Goal: Task Accomplishment & Management: Use online tool/utility

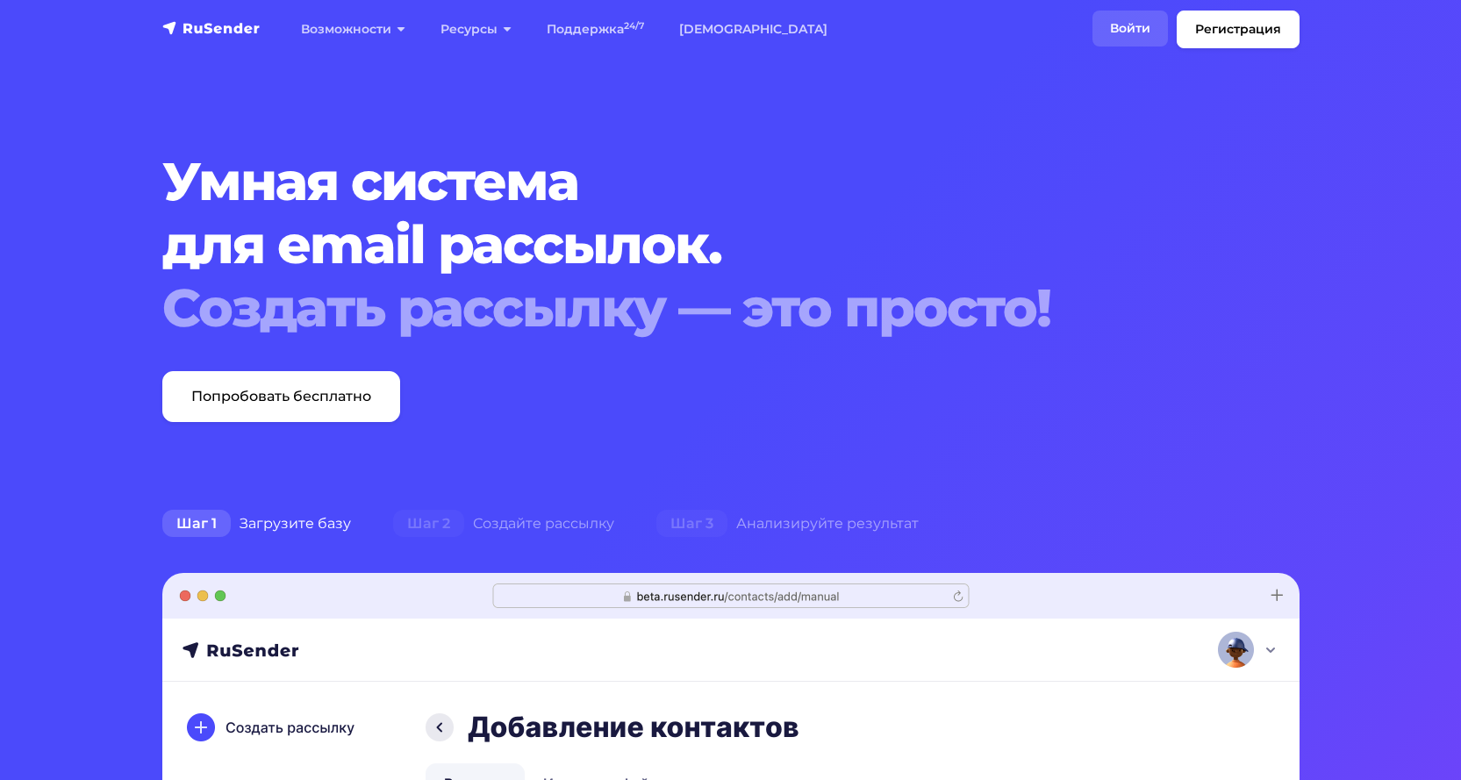
click at [1125, 19] on link "Войти" at bounding box center [1129, 29] width 75 height 36
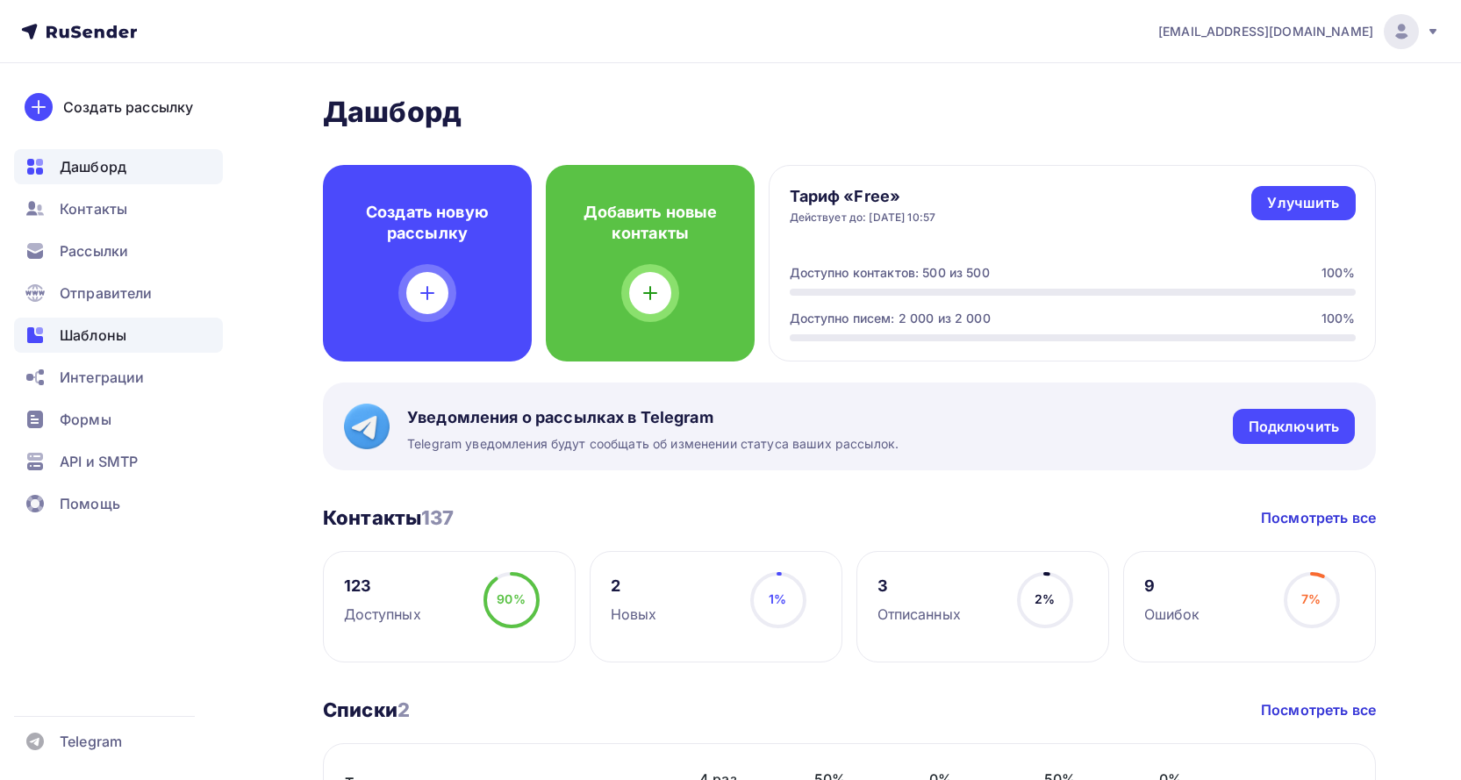
click at [102, 327] on span "Шаблоны" at bounding box center [93, 335] width 67 height 21
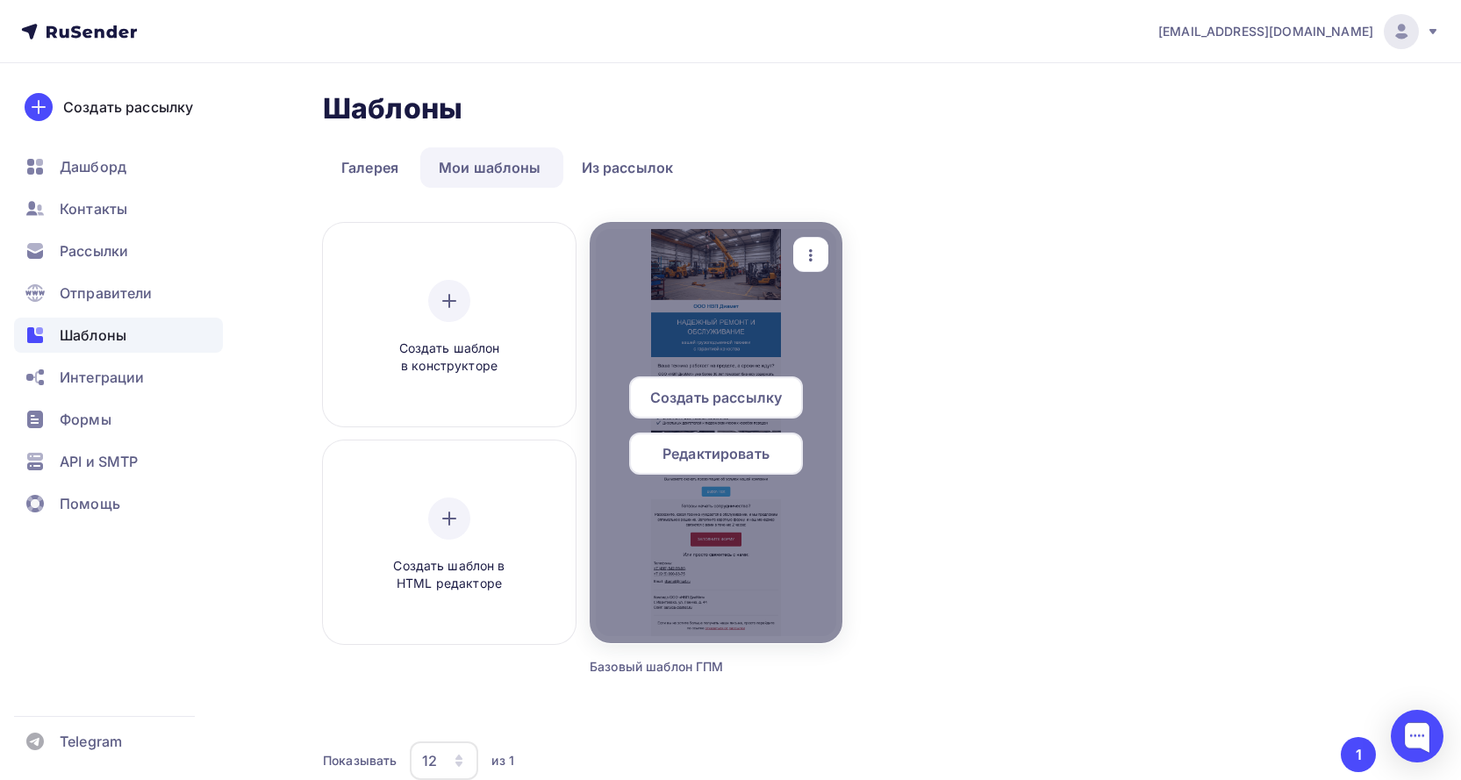
click at [740, 458] on span "Редактировать" at bounding box center [715, 453] width 107 height 21
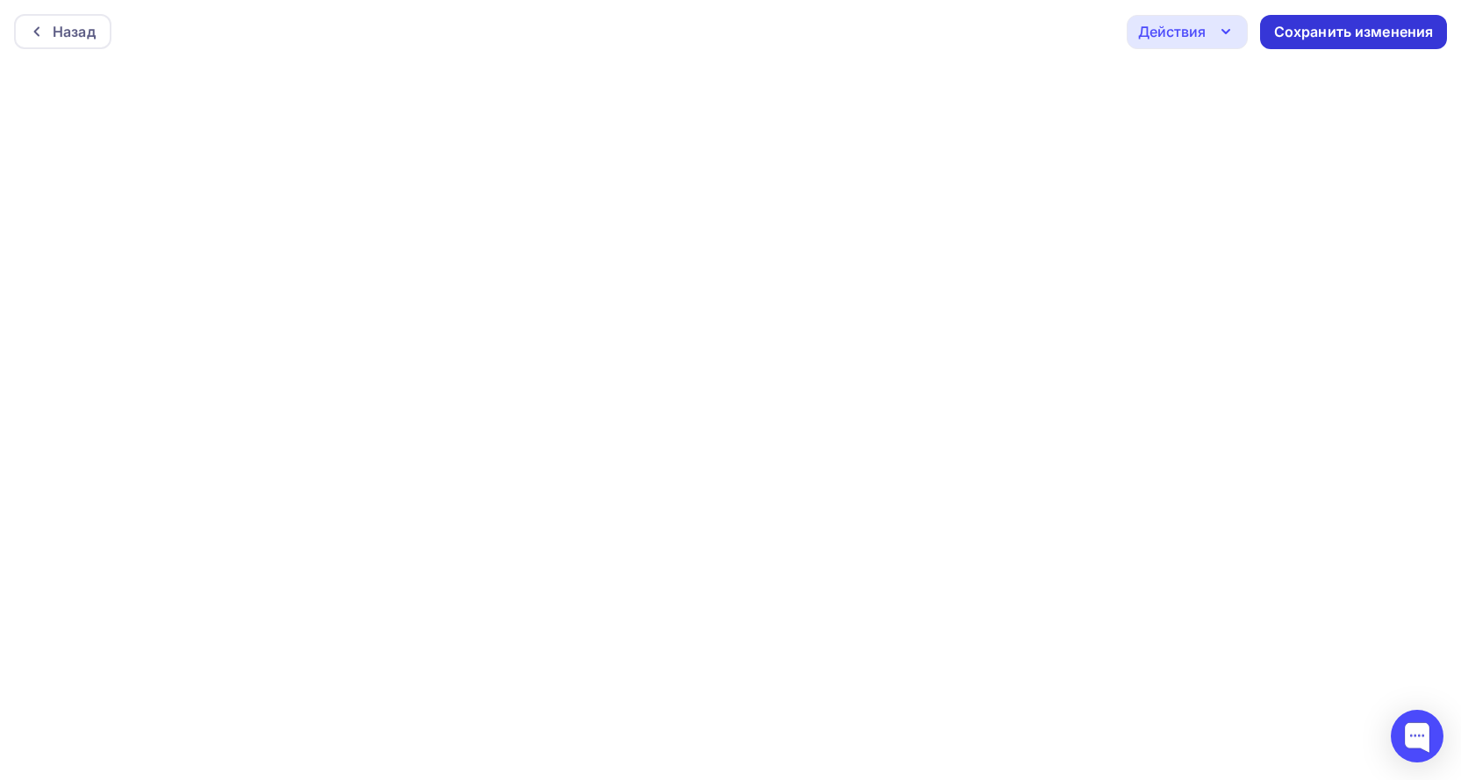
click at [1310, 27] on div "Сохранить изменения" at bounding box center [1354, 32] width 160 height 20
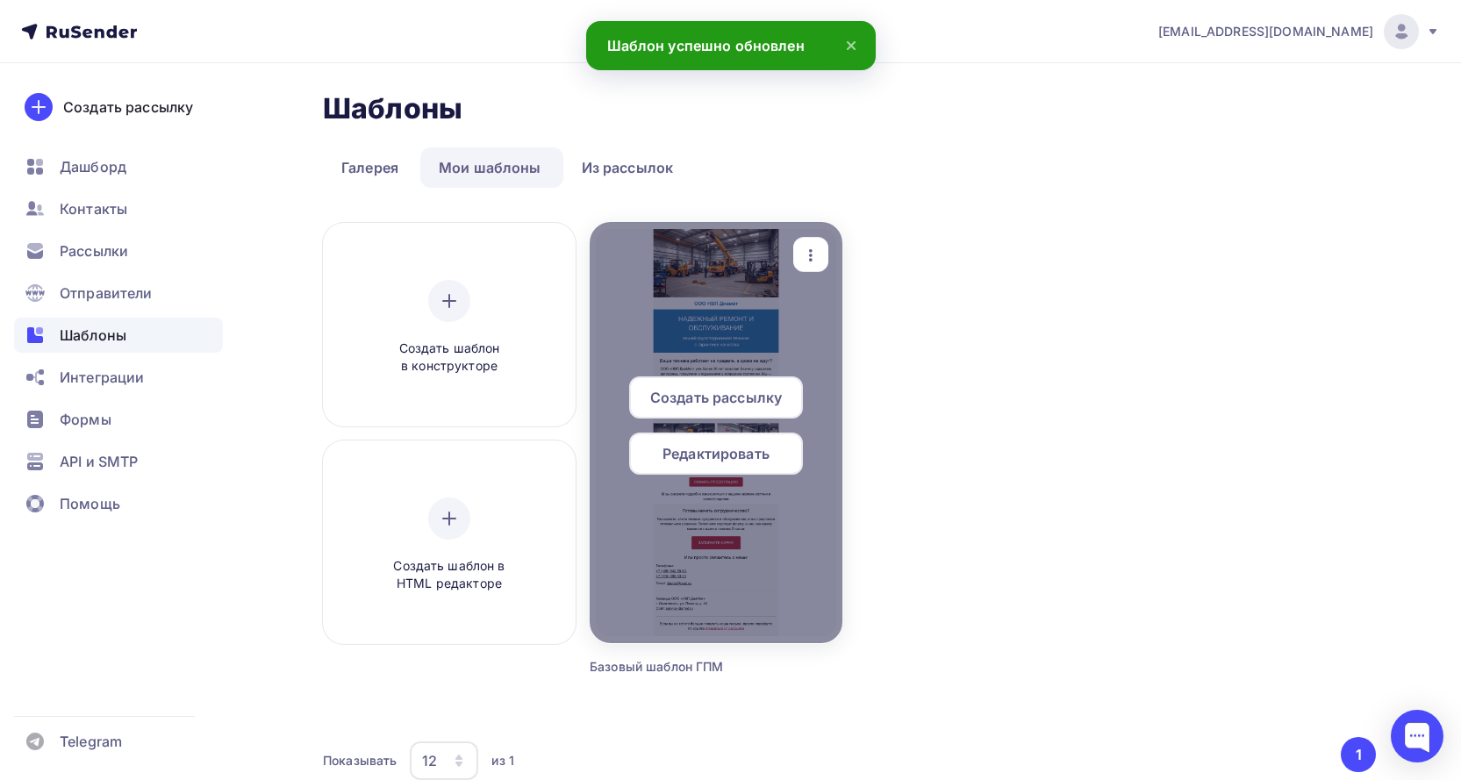
click at [734, 451] on span "Редактировать" at bounding box center [715, 453] width 107 height 21
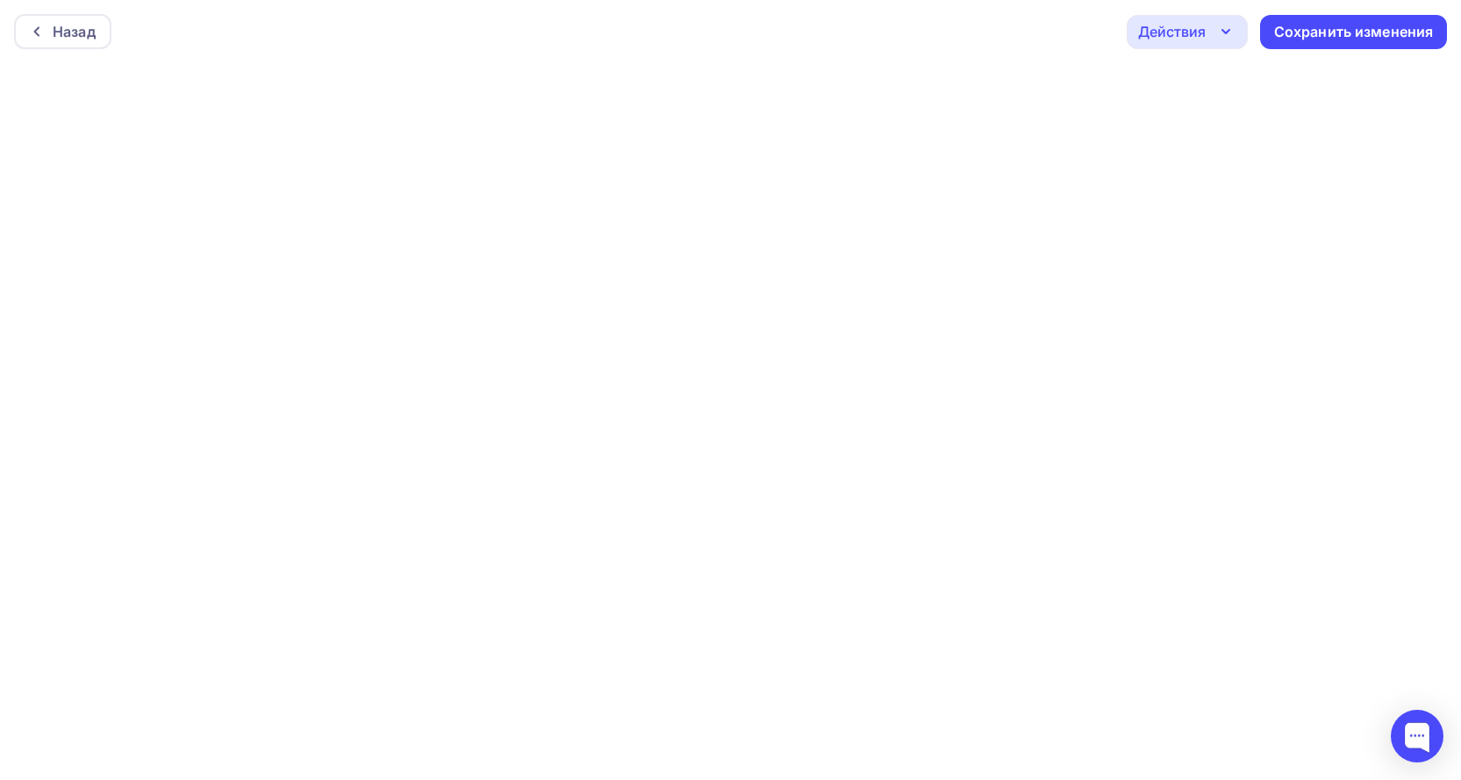
scroll to position [4, 0]
click at [1304, 30] on div "Сохранить изменения" at bounding box center [1354, 28] width 160 height 20
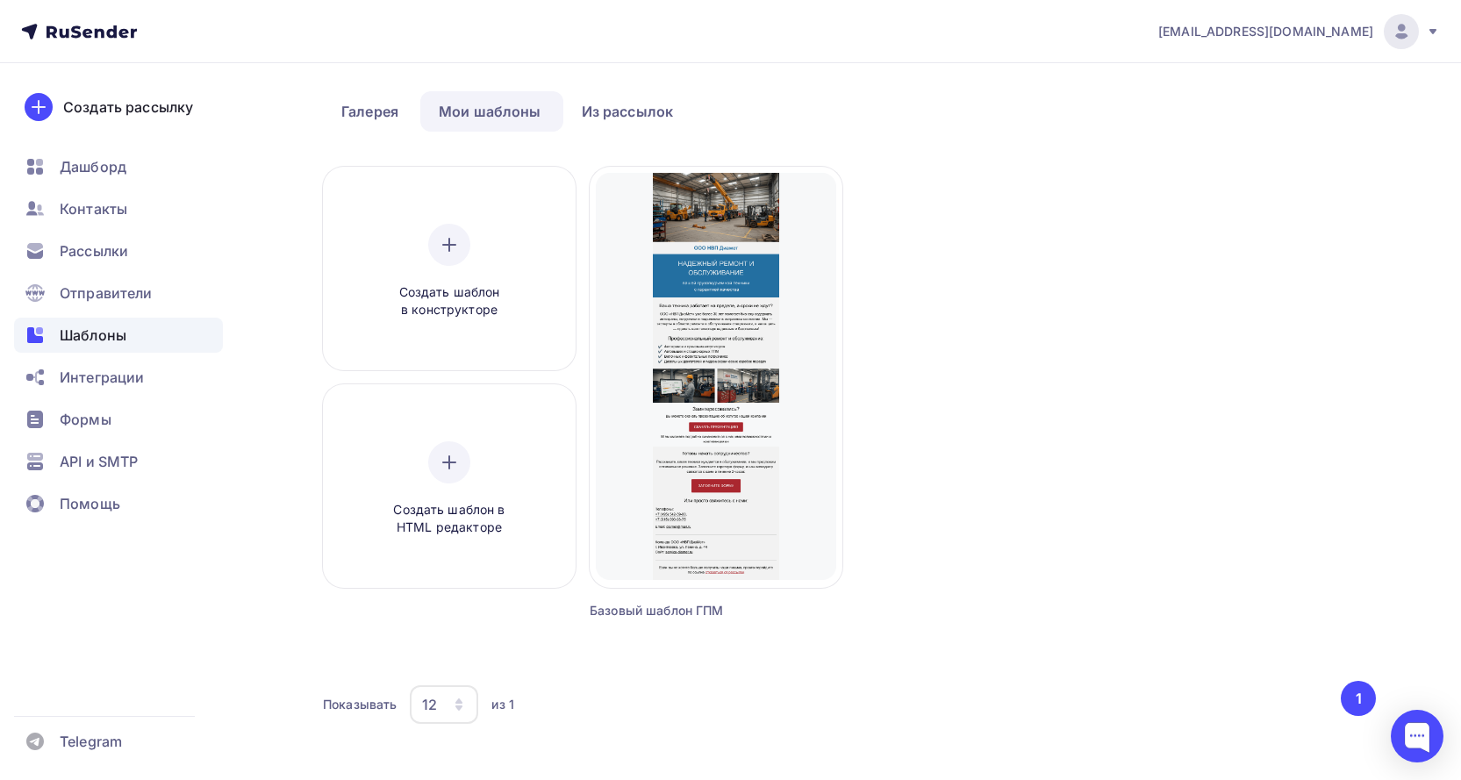
scroll to position [93, 0]
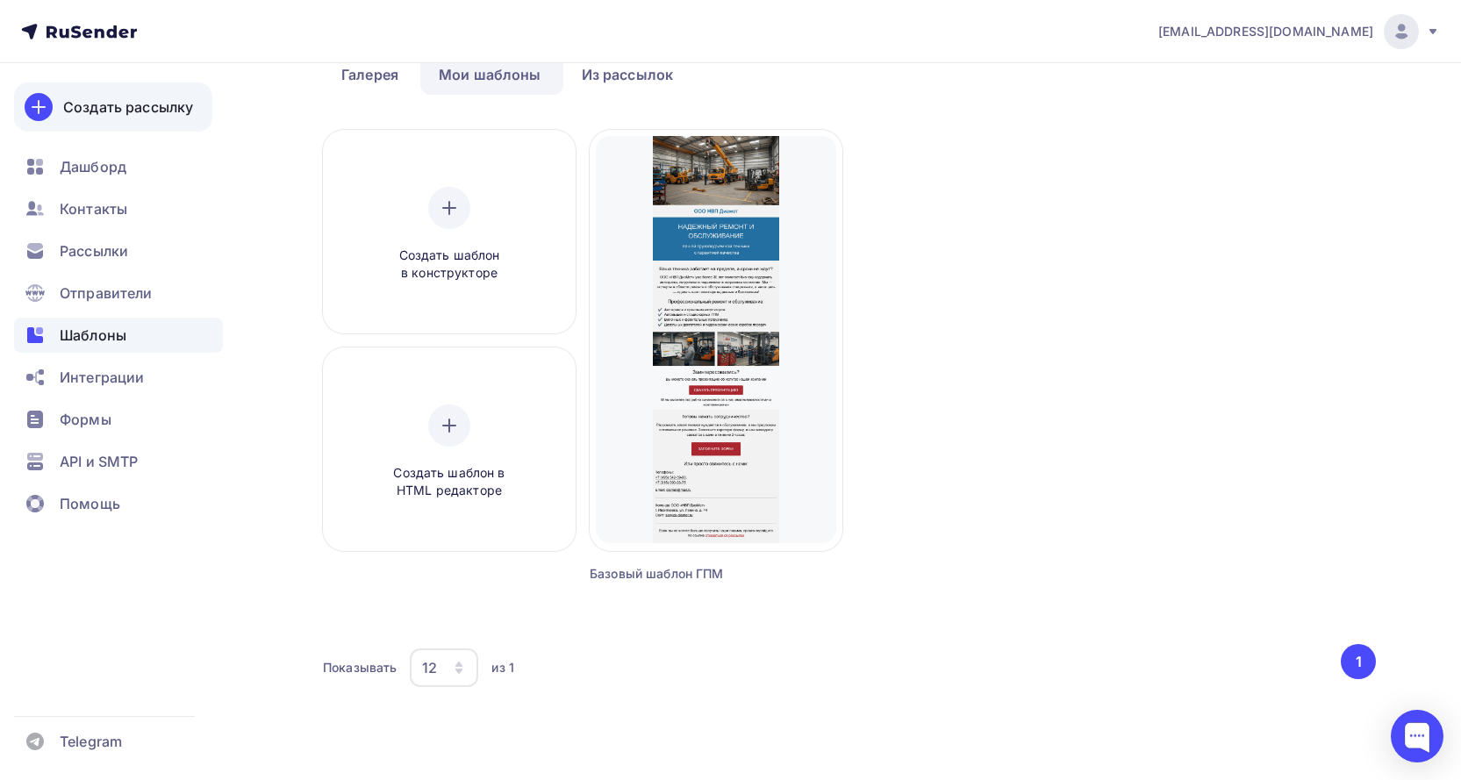
click at [168, 111] on div "Создать рассылку" at bounding box center [128, 107] width 130 height 21
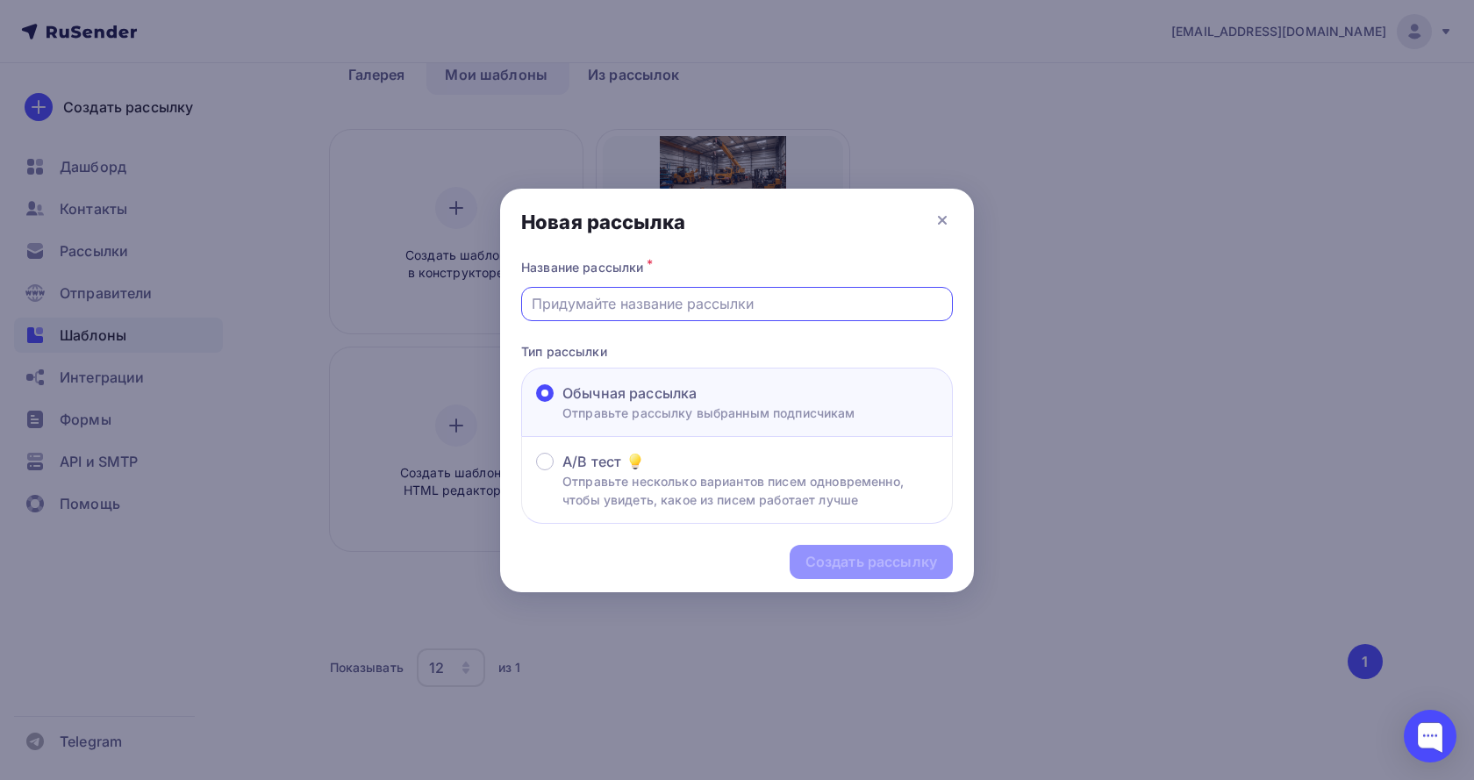
click at [668, 302] on input "text" at bounding box center [738, 303] width 412 height 21
type input "Тестовая рассылка с новым макетом"
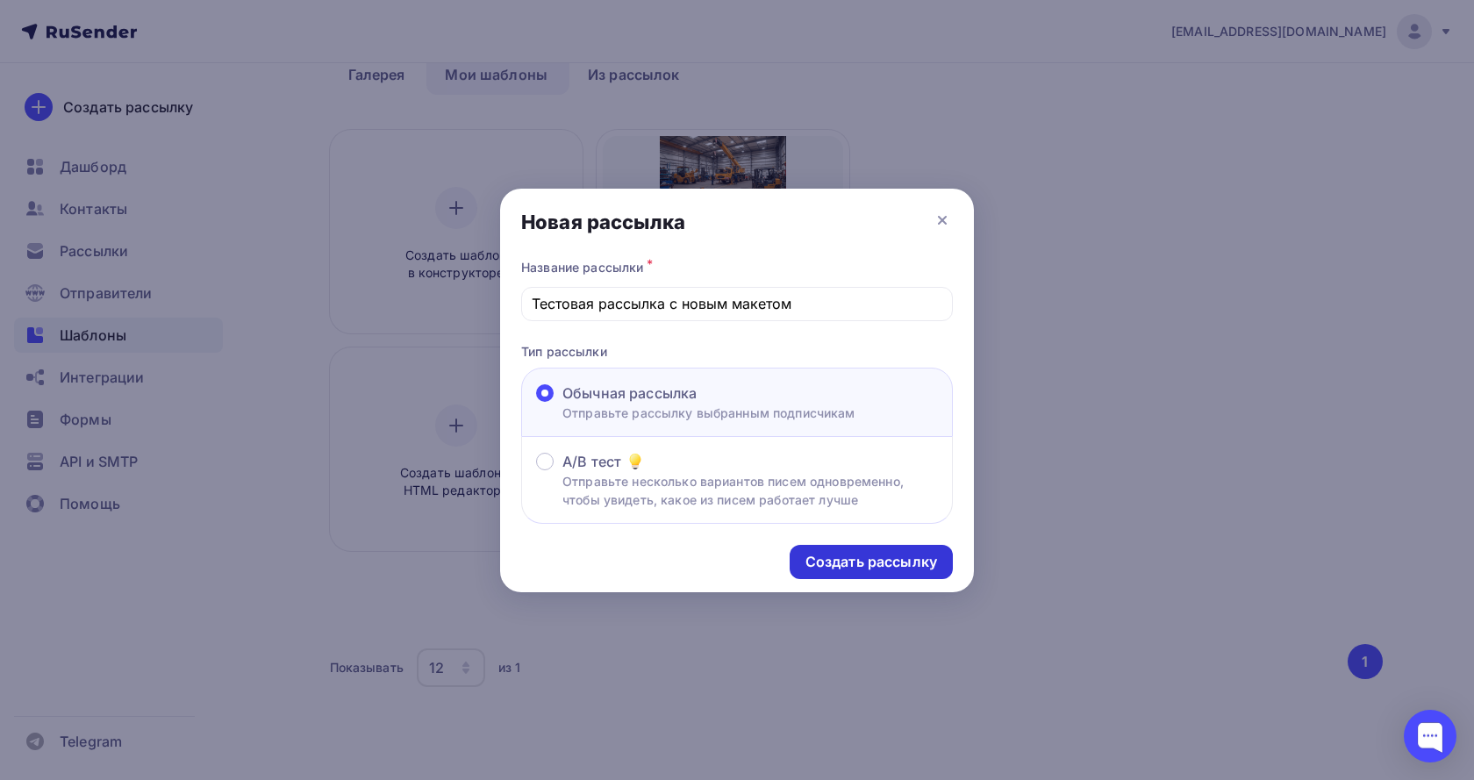
click at [858, 560] on div "Создать рассылку" at bounding box center [872, 562] width 132 height 20
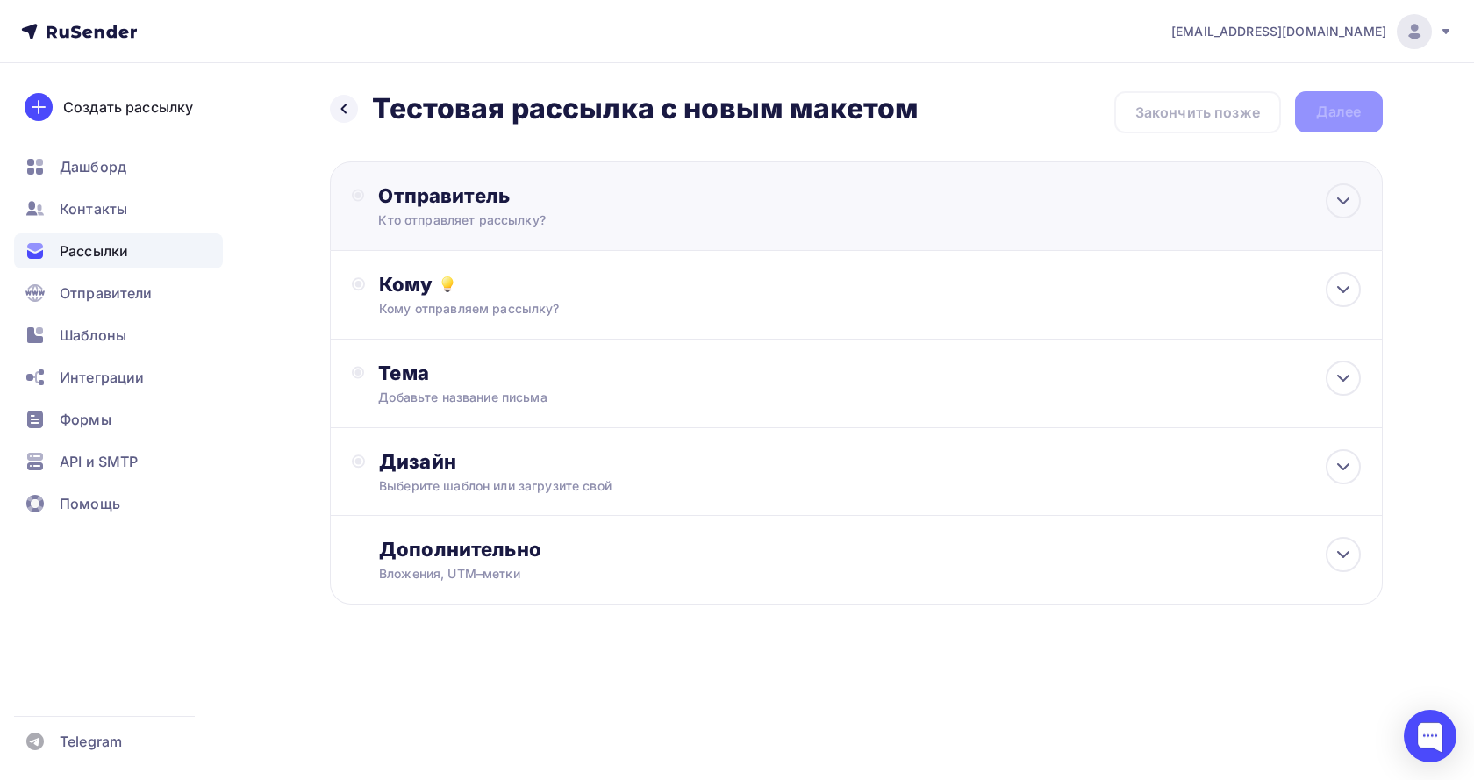
click at [665, 206] on div "Отправитель" at bounding box center [568, 195] width 380 height 25
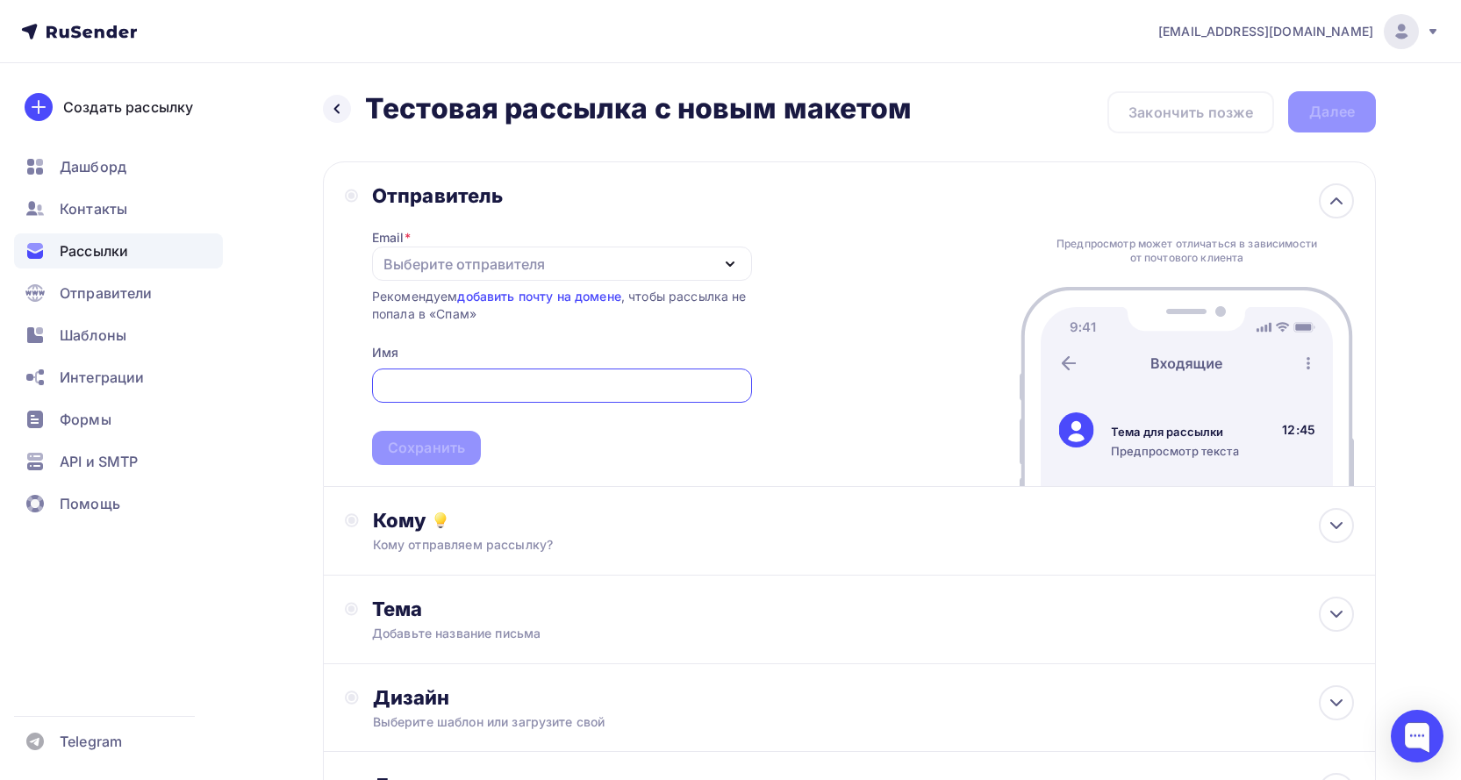
click at [731, 258] on icon "button" at bounding box center [730, 264] width 21 height 21
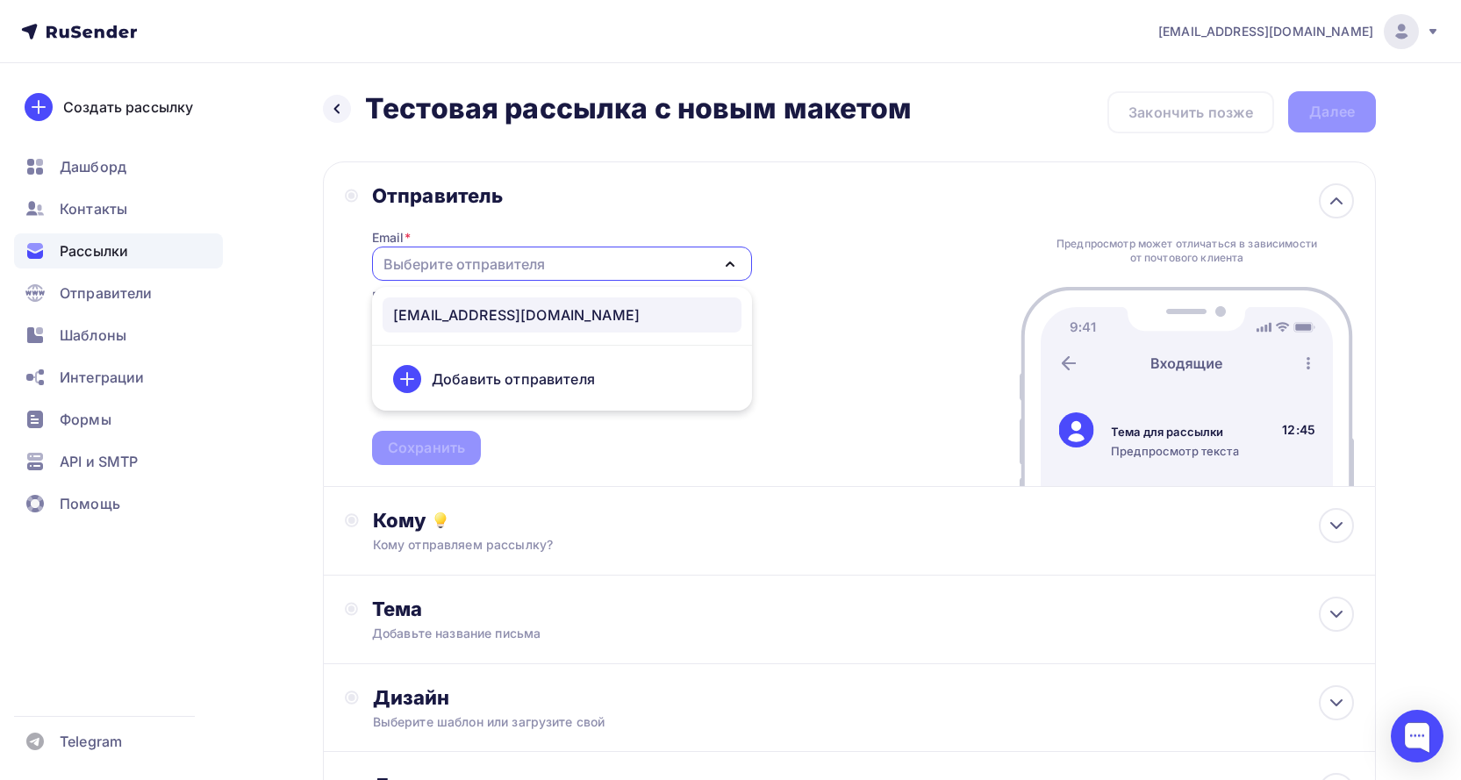
click at [538, 316] on div "info@service-diamet.ru" at bounding box center [516, 314] width 247 height 21
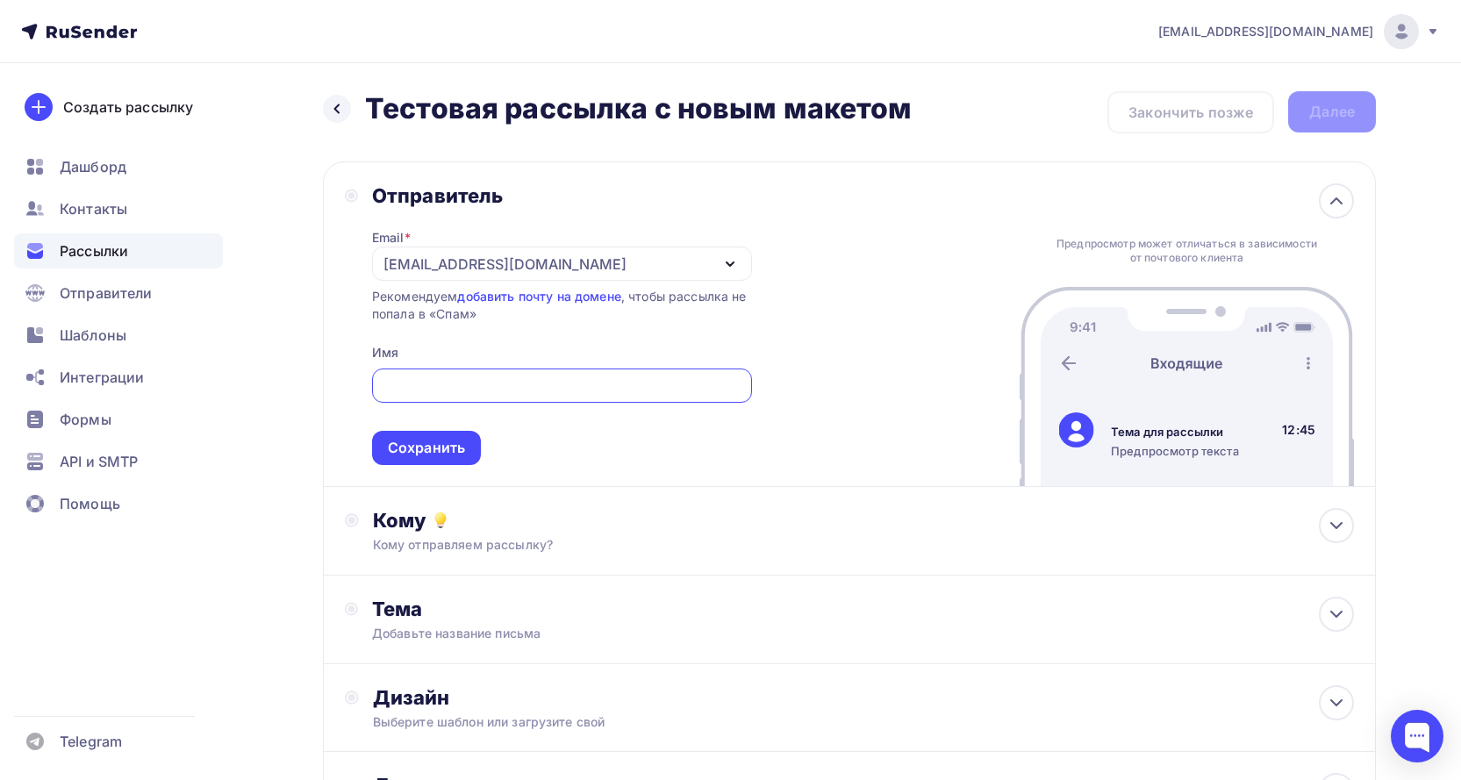
click at [472, 380] on input "text" at bounding box center [562, 386] width 360 height 21
type input "Владлен"
click at [465, 451] on div "Сохранить" at bounding box center [426, 448] width 109 height 34
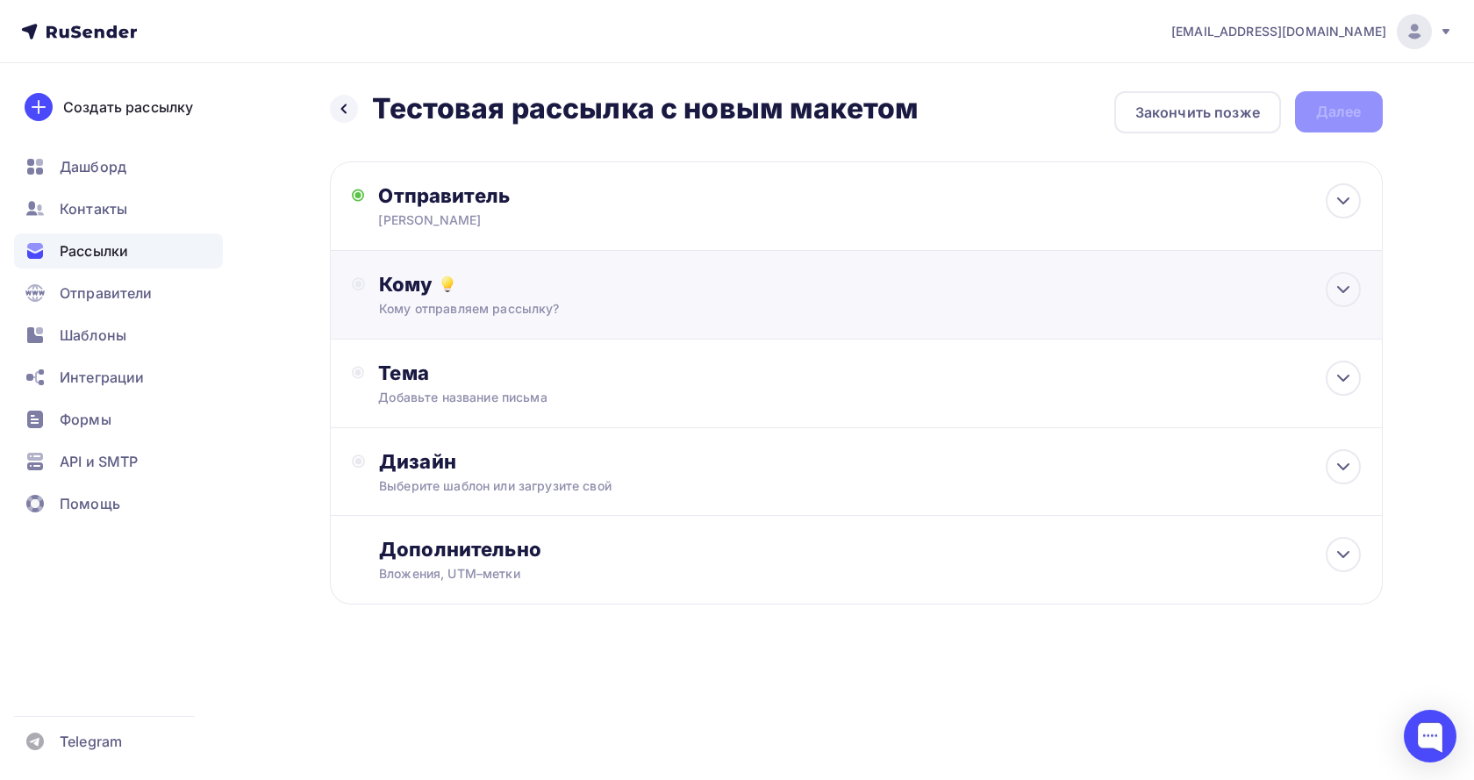
click at [656, 307] on div "Кому отправляем рассылку?" at bounding box center [821, 309] width 884 height 18
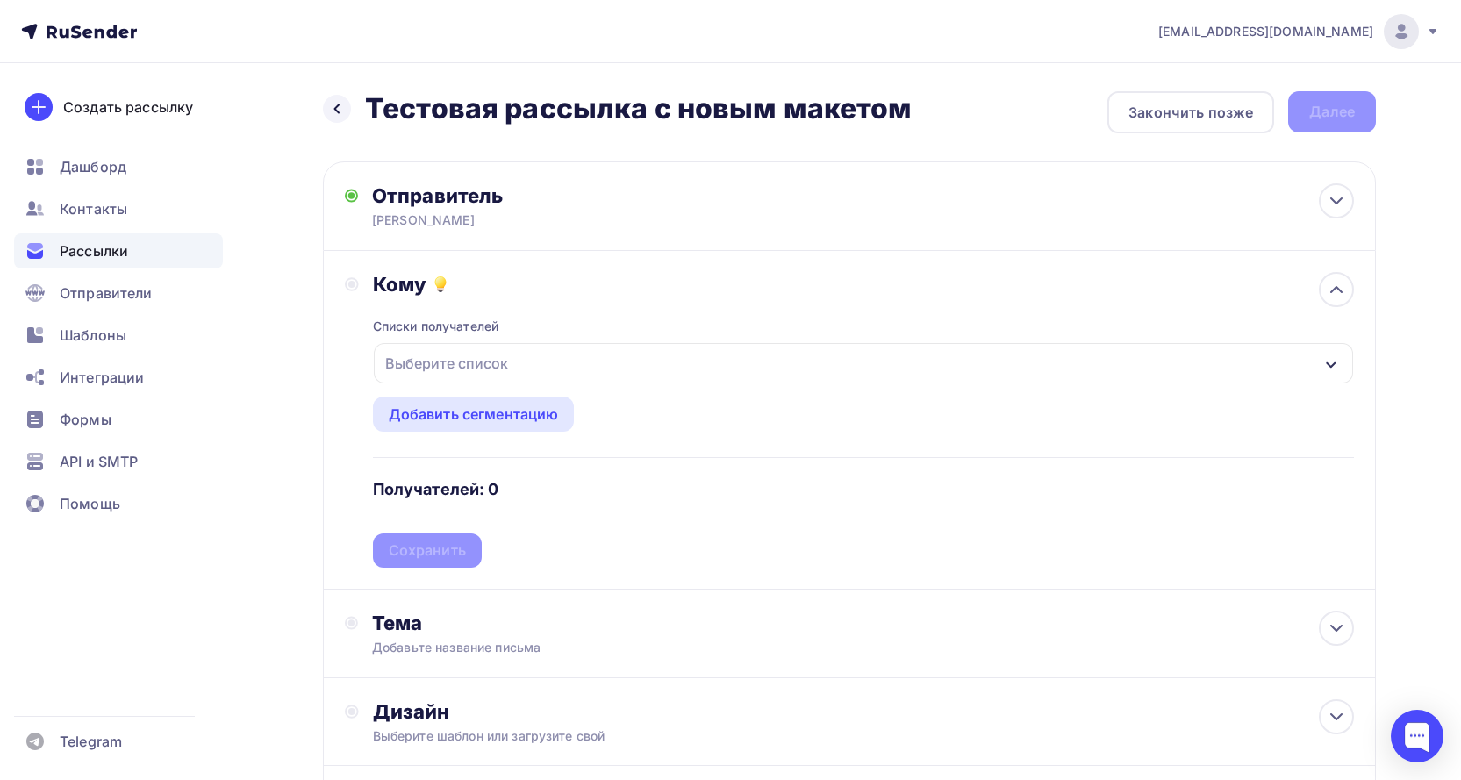
click at [461, 362] on div "Выберите список" at bounding box center [446, 363] width 137 height 32
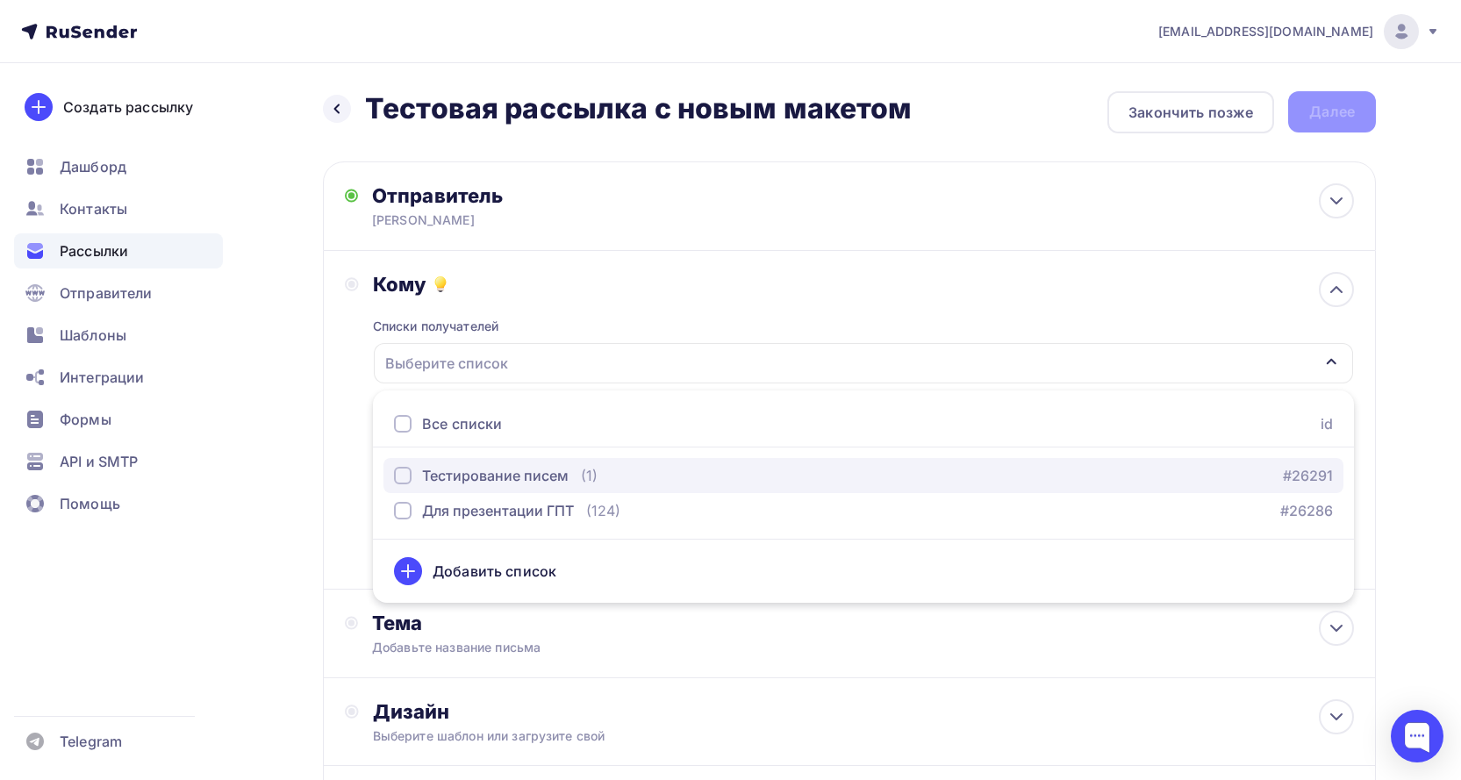
click at [409, 472] on div "button" at bounding box center [403, 476] width 18 height 18
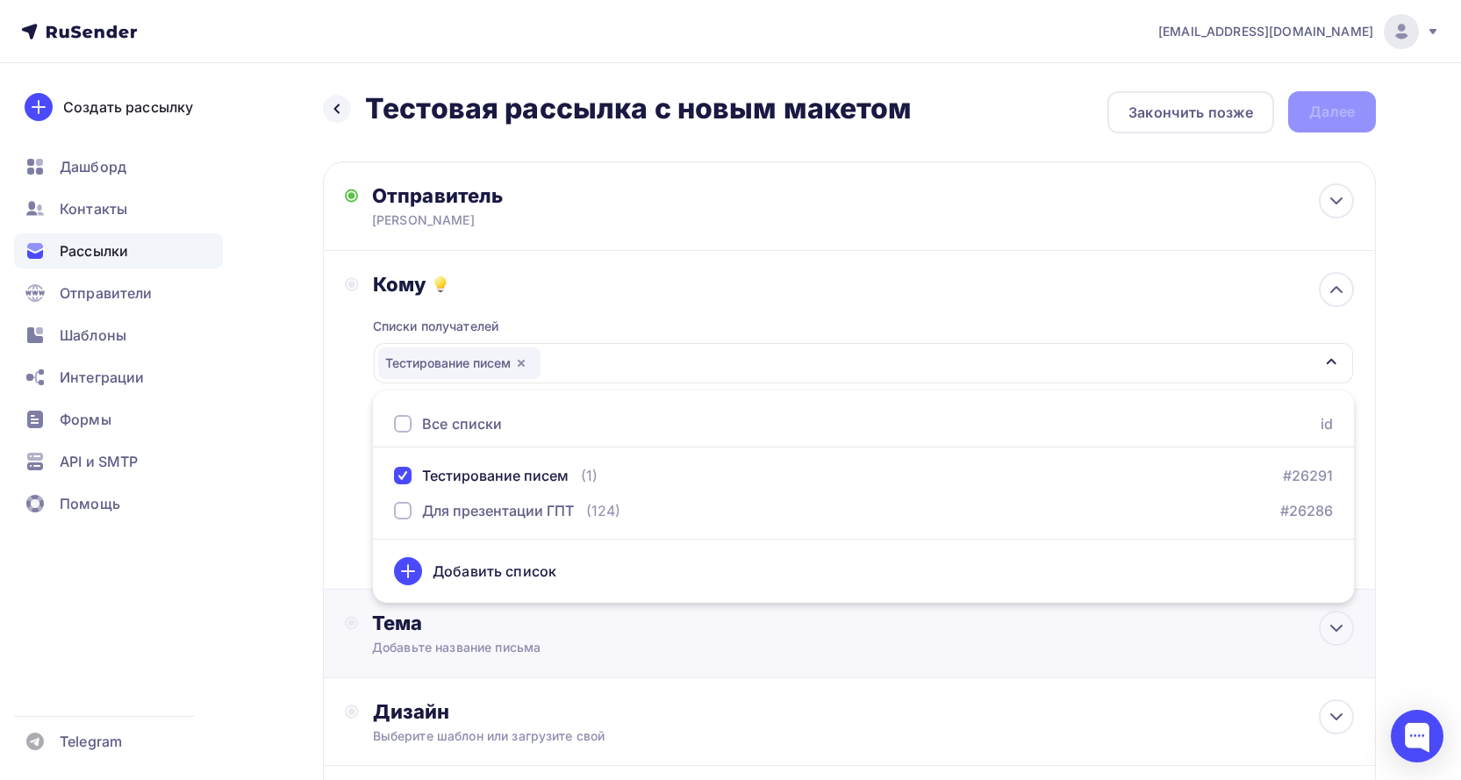
click at [590, 621] on div "Тема" at bounding box center [545, 623] width 347 height 25
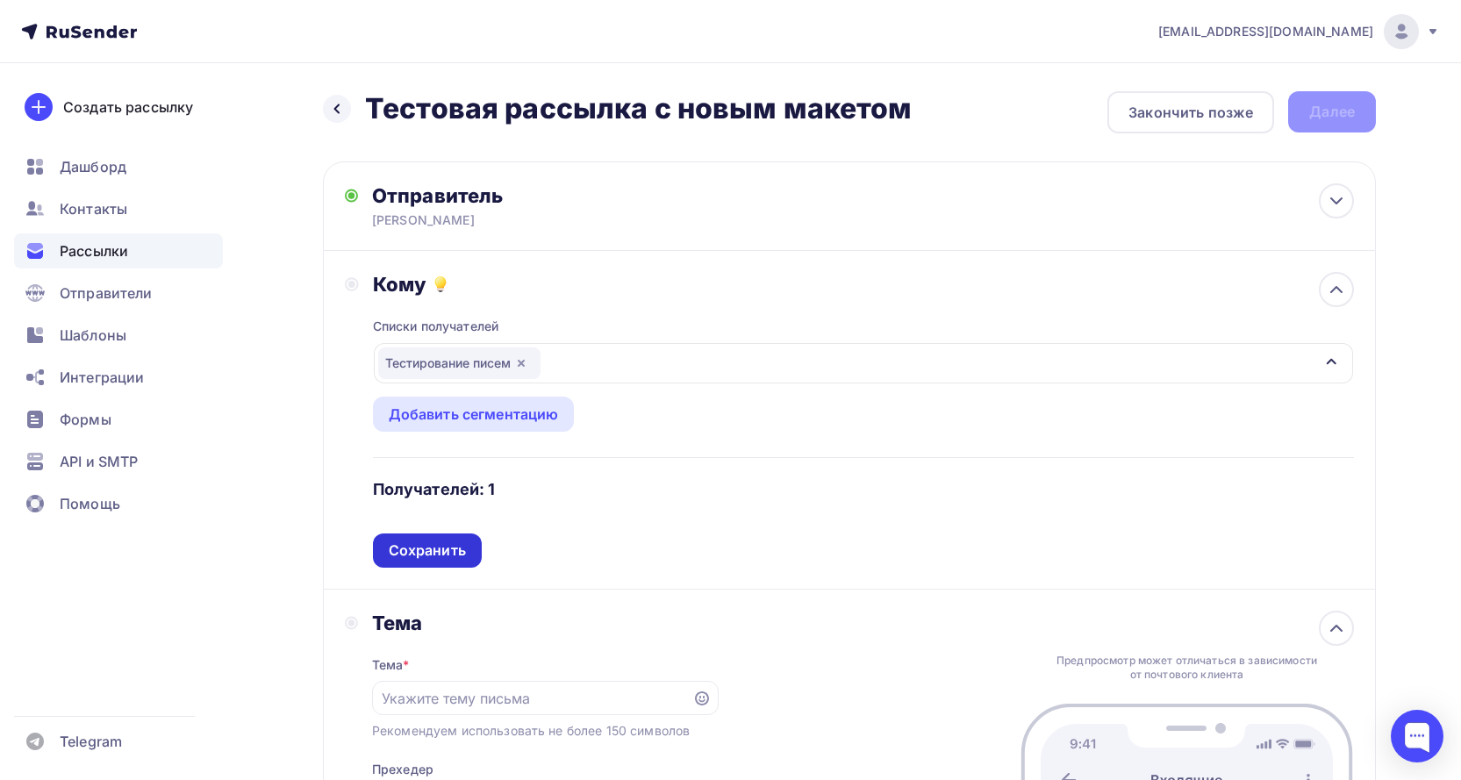
click at [446, 551] on div "Сохранить" at bounding box center [427, 551] width 77 height 20
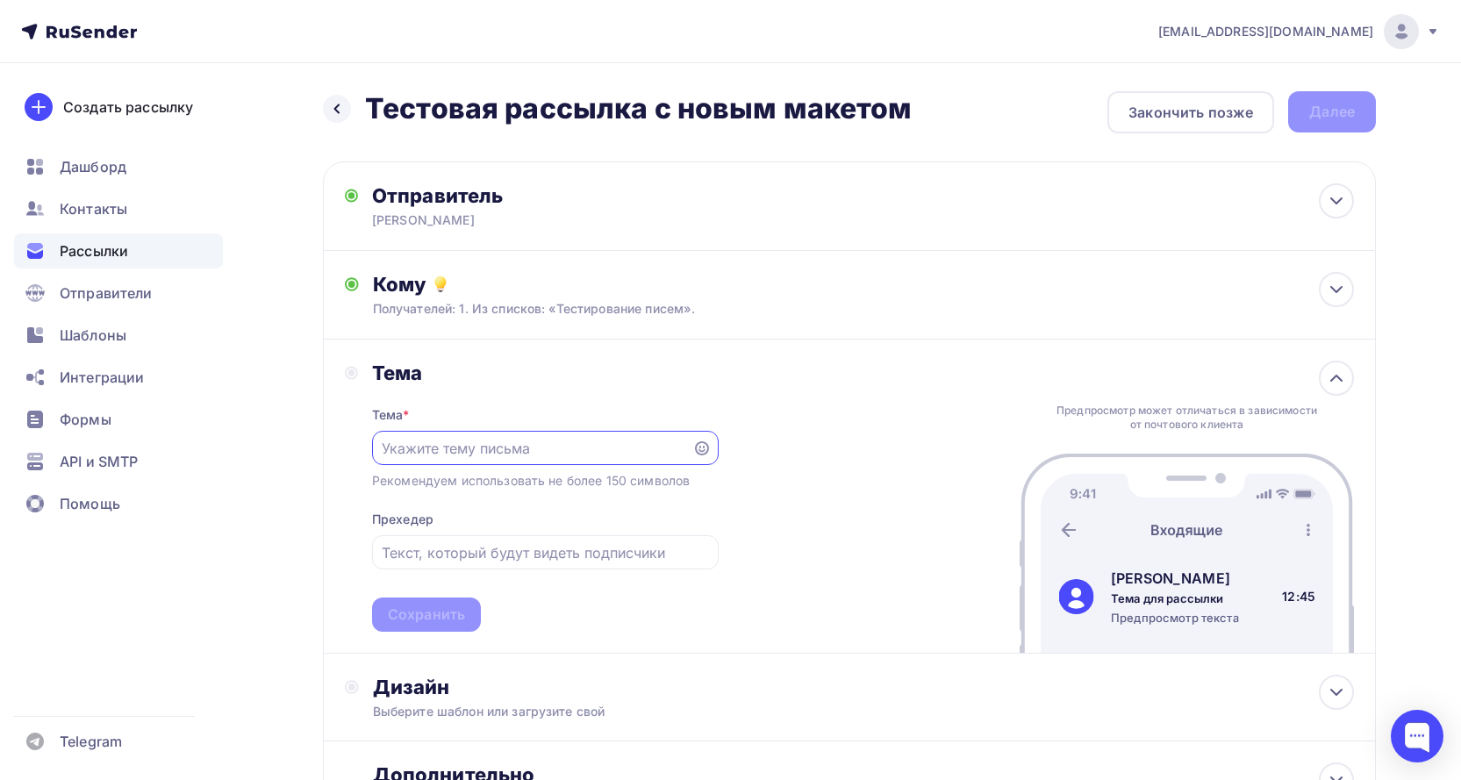
click at [498, 446] on input "text" at bounding box center [532, 448] width 300 height 21
type input "Тестовая рассылка с обновленным шаблоном"
click at [493, 512] on div "Тема * Тестовая рассылка с обновленным шаблоном Рекомендуем использовать не бол…" at bounding box center [545, 508] width 347 height 247
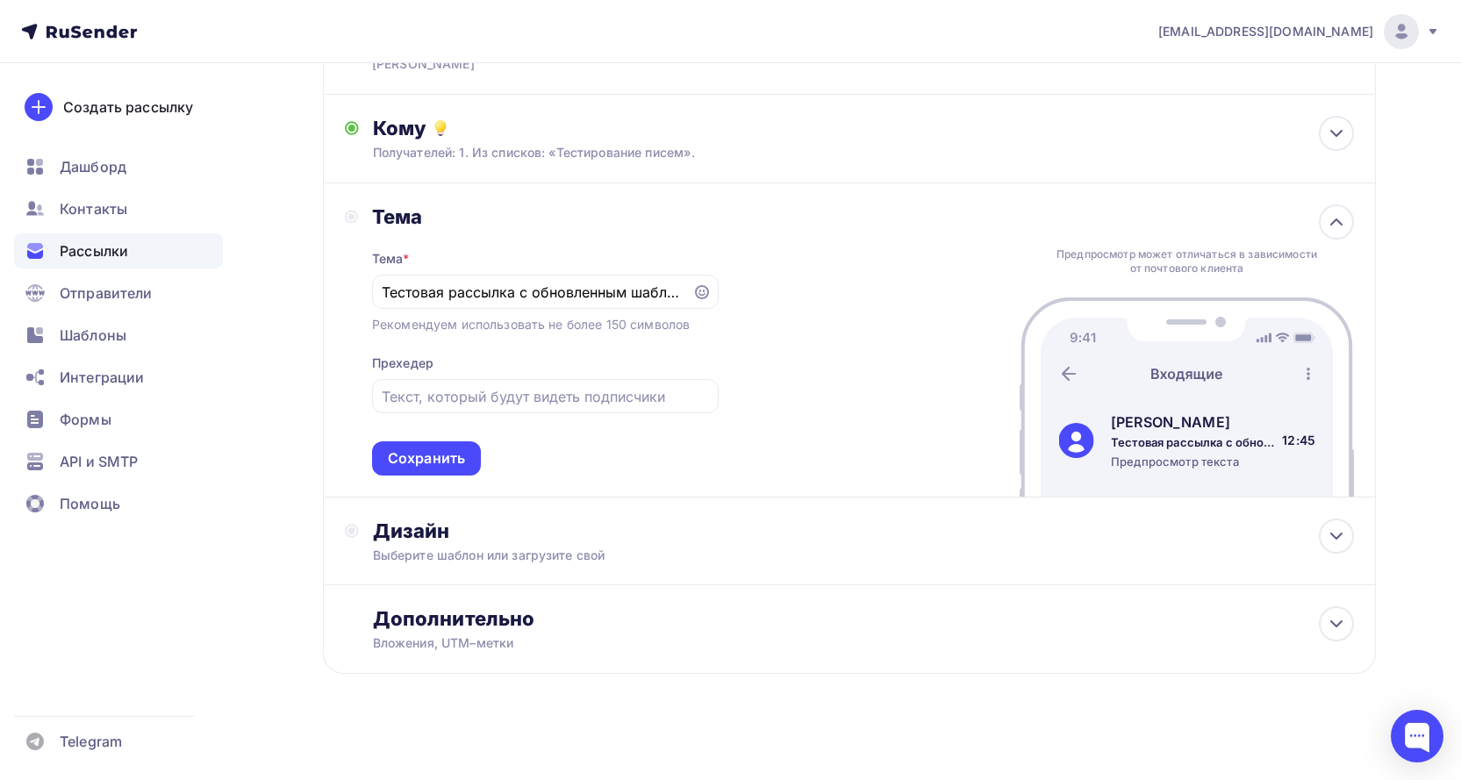
scroll to position [163, 0]
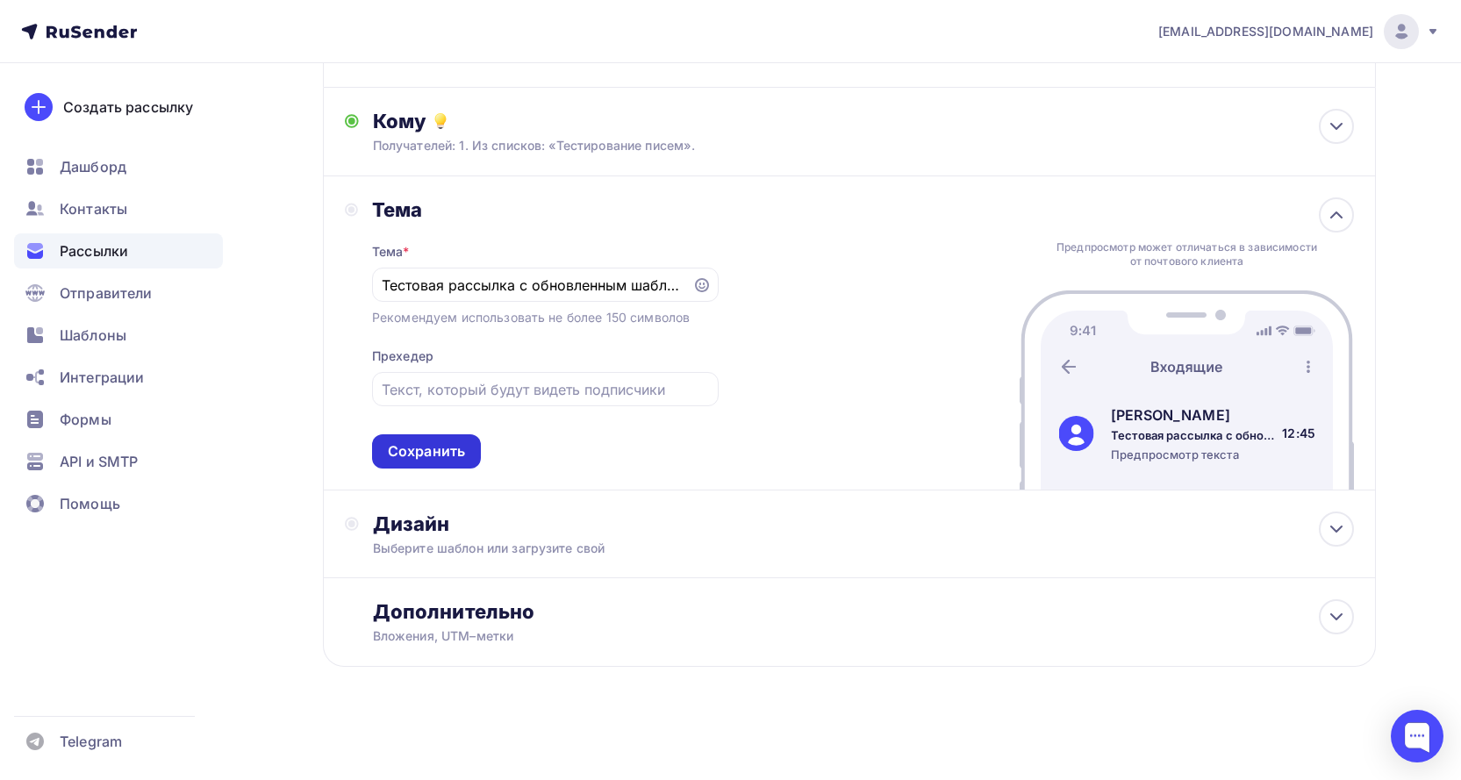
click at [455, 458] on div "Сохранить" at bounding box center [426, 451] width 77 height 20
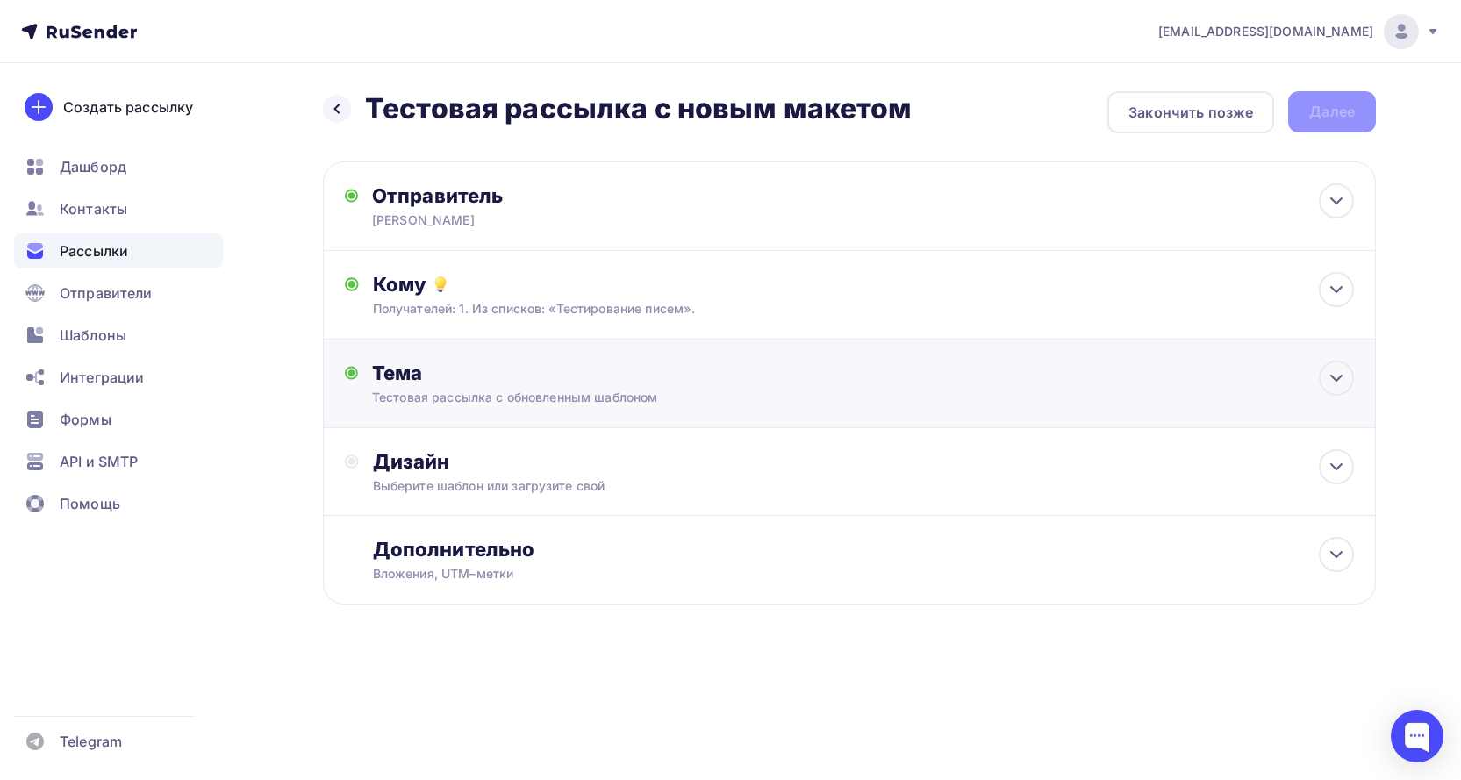
scroll to position [0, 0]
click at [630, 477] on div "Выберите шаблон или загрузите свой" at bounding box center [821, 486] width 884 height 18
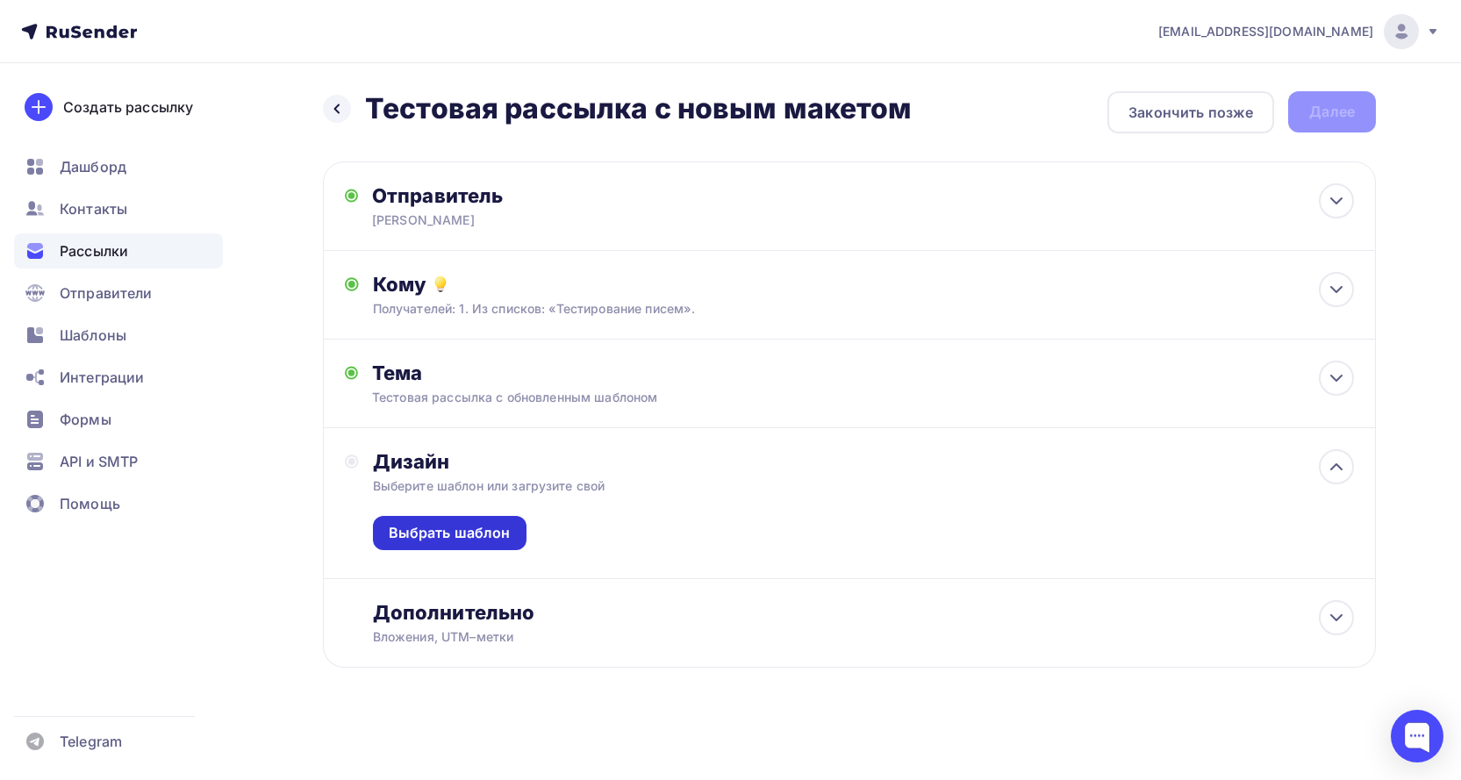
click at [493, 534] on div "Выбрать шаблон" at bounding box center [450, 533] width 122 height 20
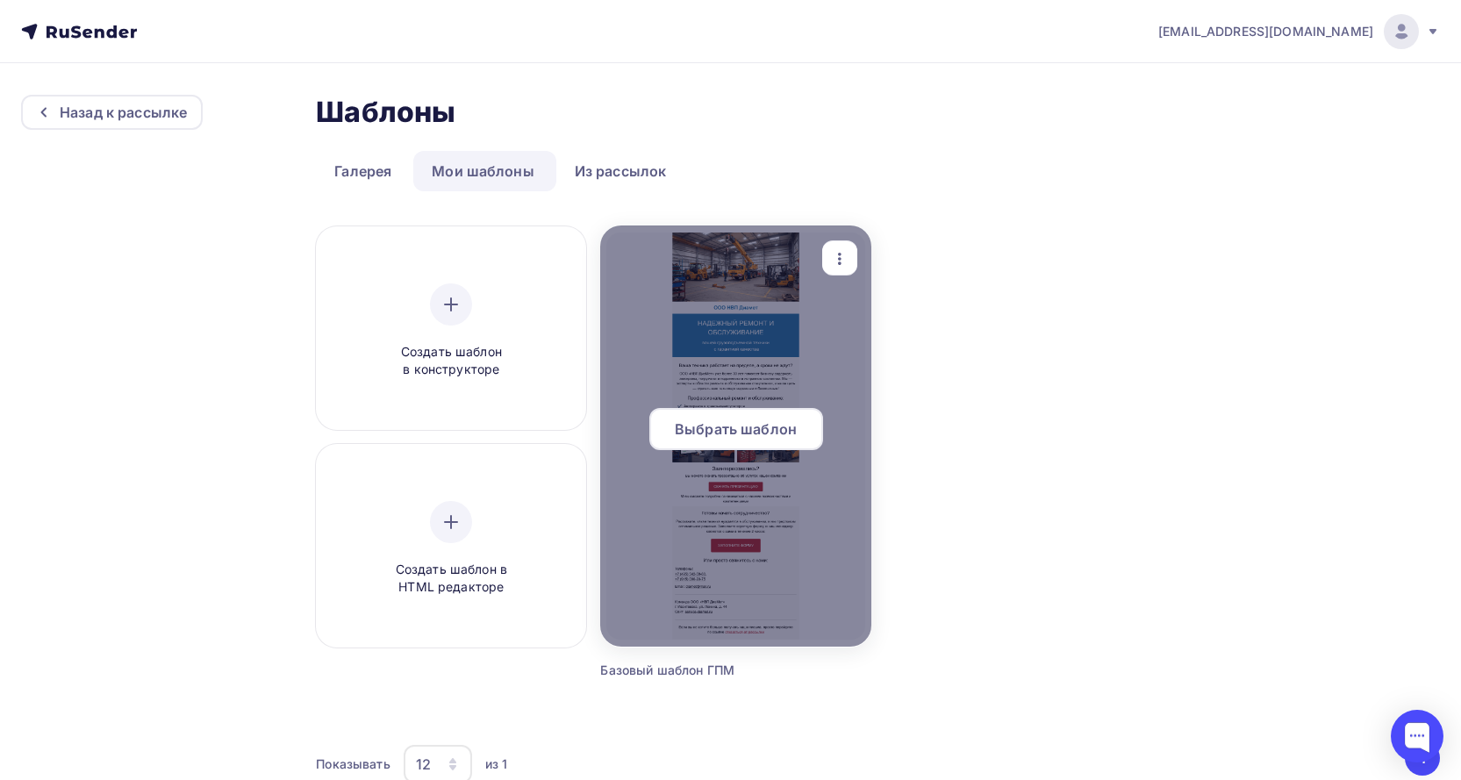
click at [752, 421] on span "Выбрать шаблон" at bounding box center [736, 429] width 122 height 21
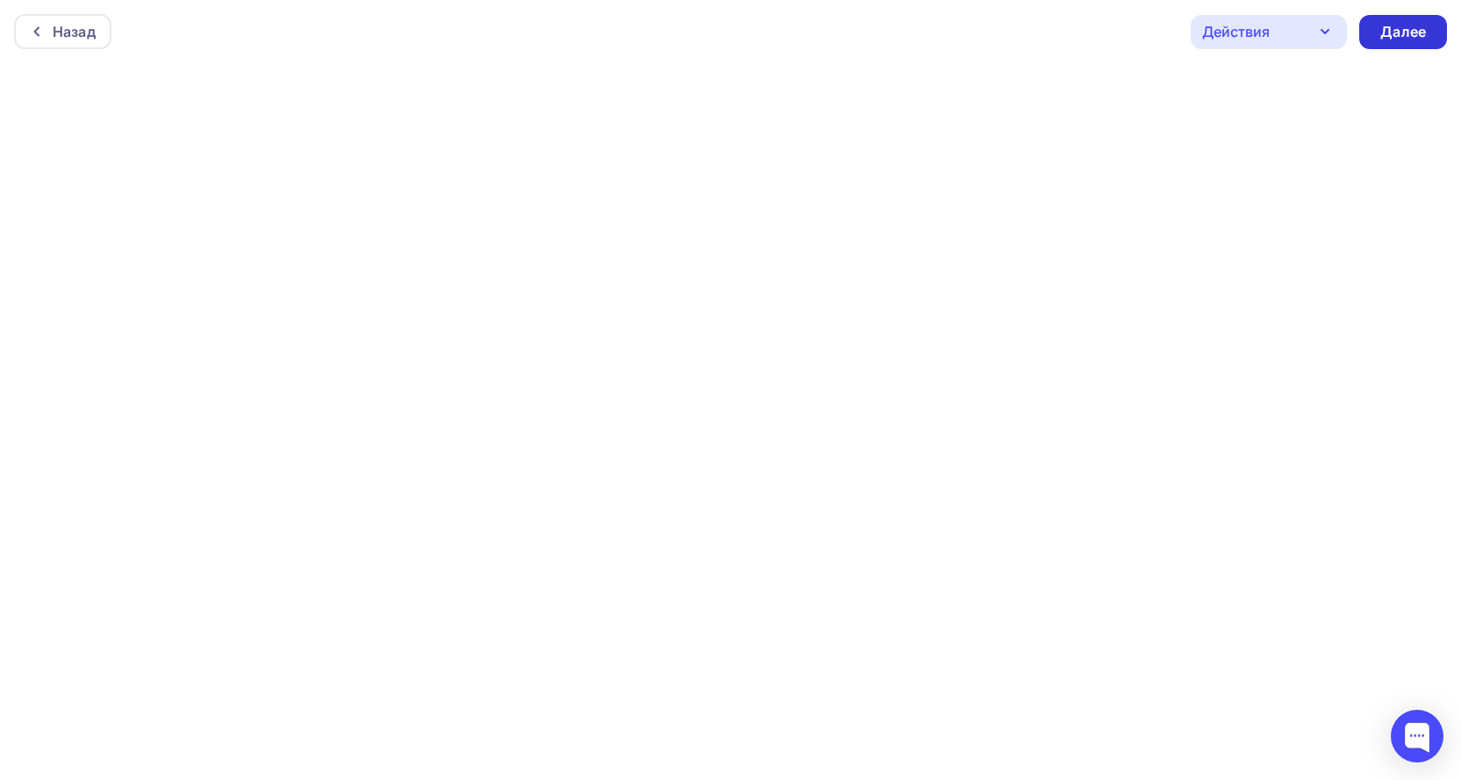
click at [1404, 26] on div "Далее" at bounding box center [1403, 32] width 46 height 20
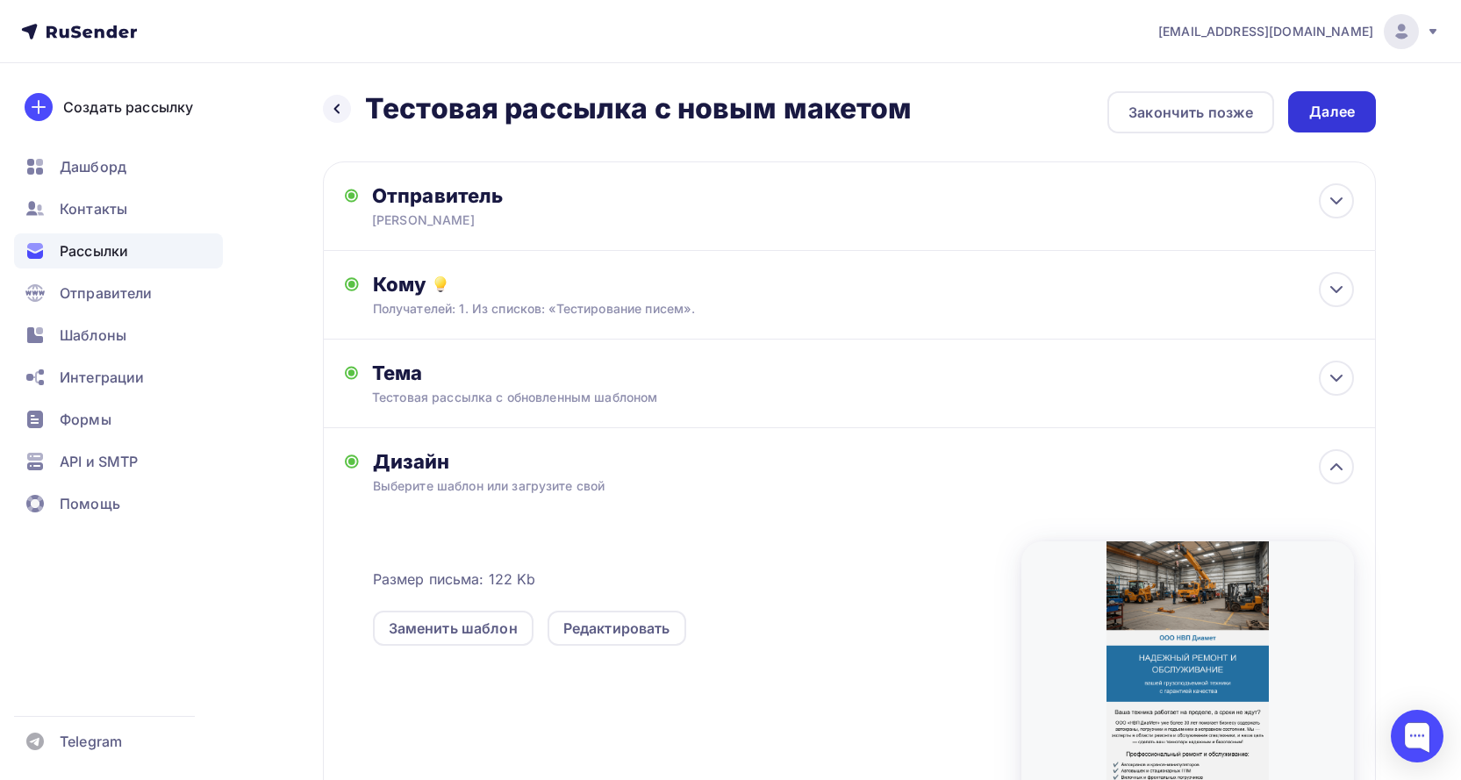
click at [1332, 104] on div "Далее" at bounding box center [1332, 112] width 46 height 20
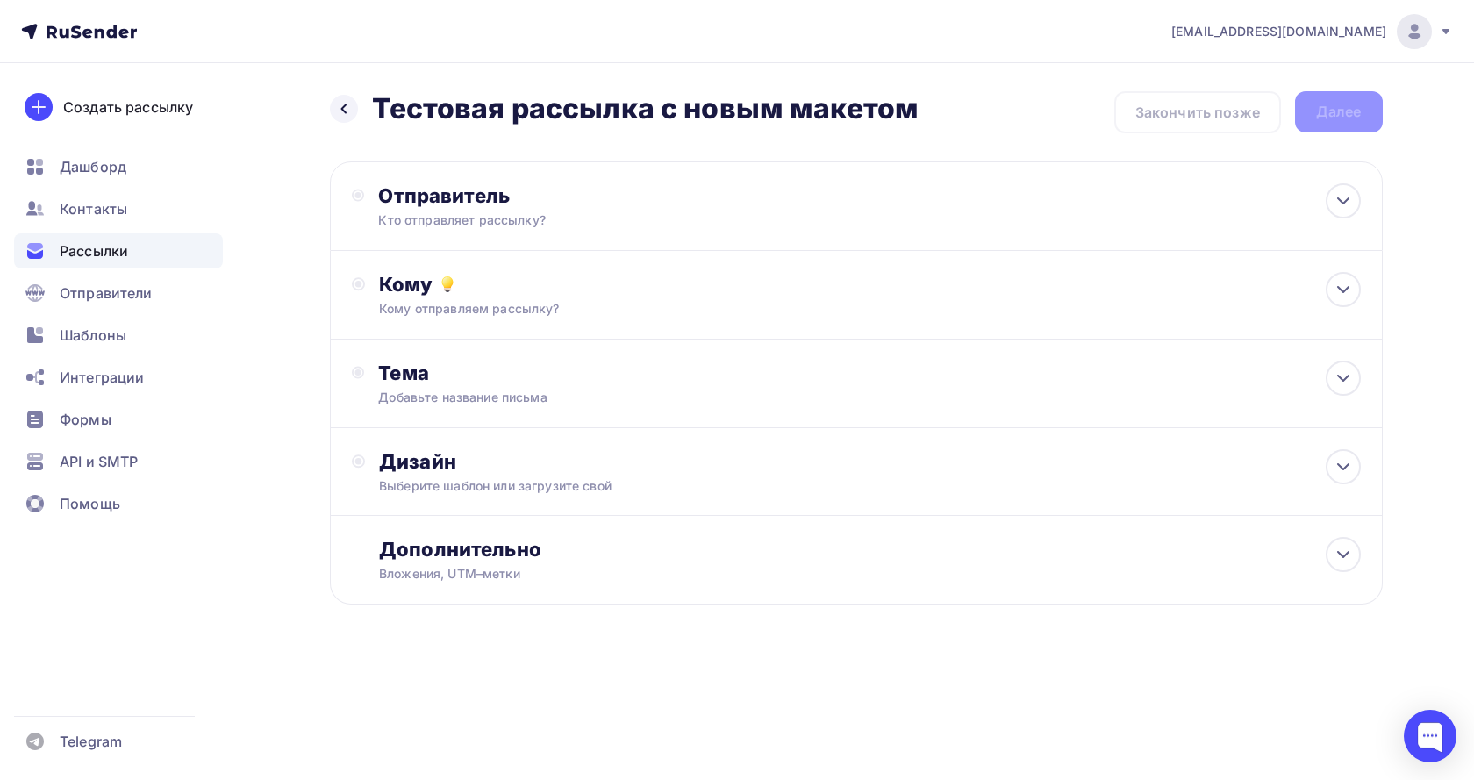
click at [1022, 52] on nav "diamet@mail.ru Аккаунт Тарифы Выйти Создать рассылку Дашборд Контакты Рассылки …" at bounding box center [737, 31] width 1474 height 63
click at [108, 249] on span "Рассылки" at bounding box center [94, 250] width 68 height 21
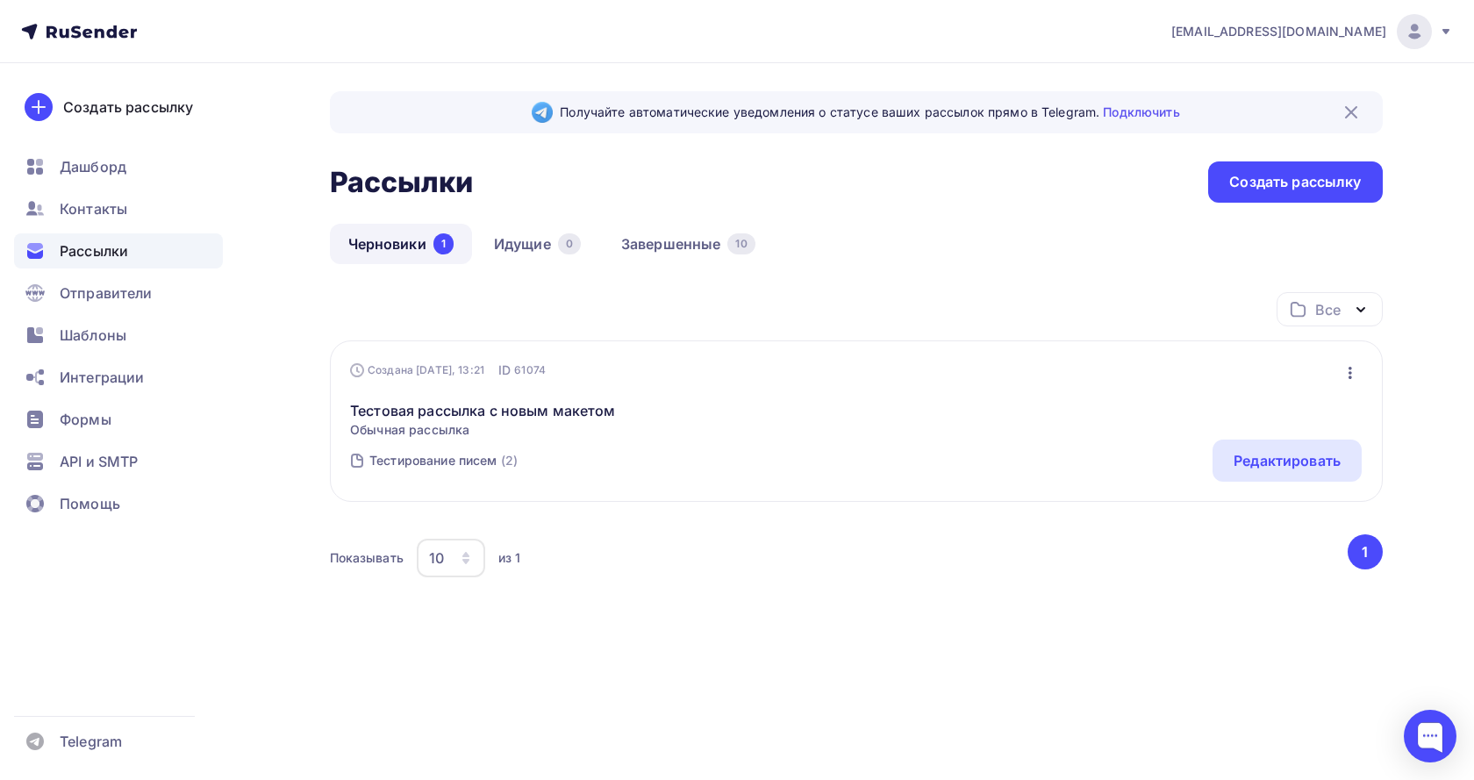
click at [398, 243] on link "Черновики 1" at bounding box center [401, 244] width 142 height 40
click at [1279, 466] on div "Редактировать" at bounding box center [1287, 460] width 107 height 21
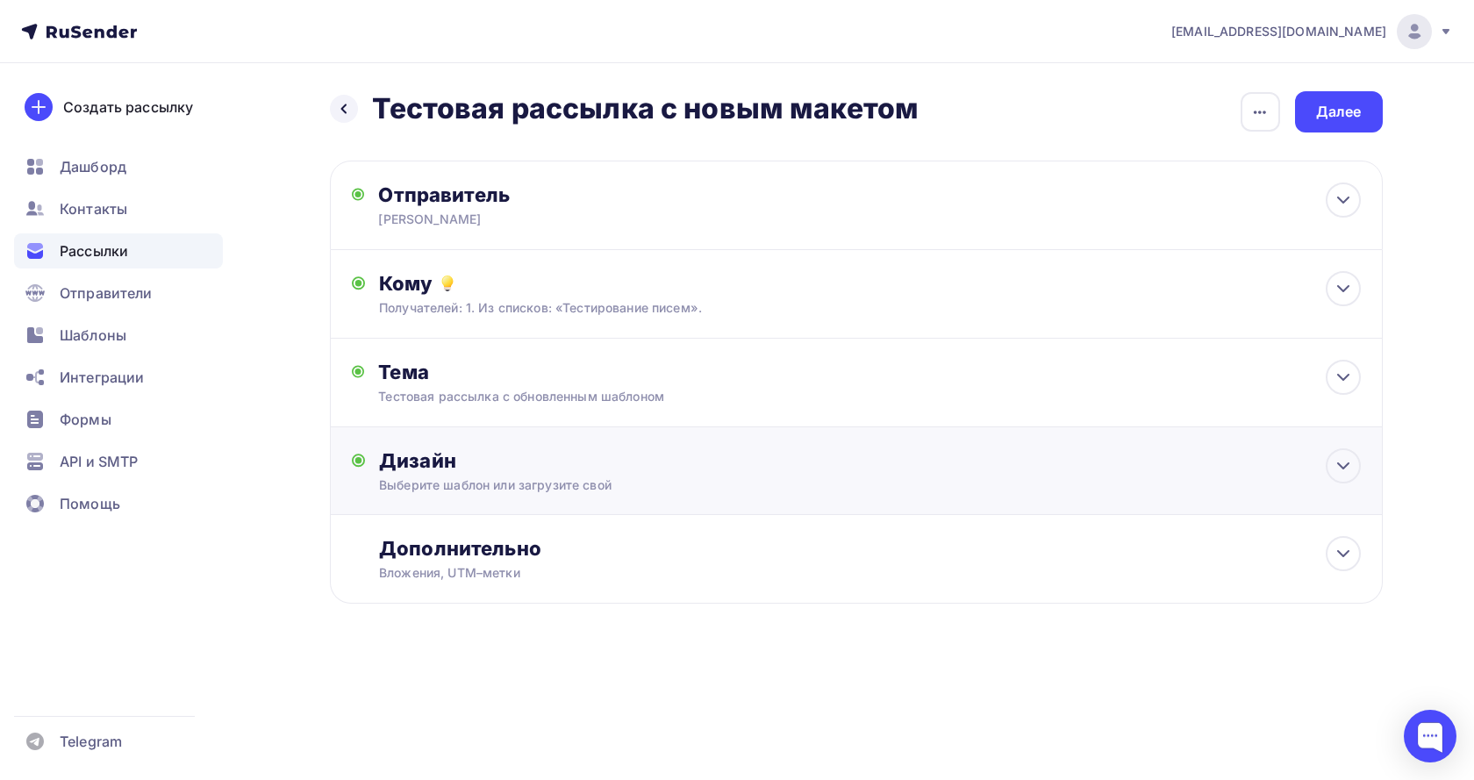
click at [701, 482] on div "Выберите шаблон или загрузите свой" at bounding box center [821, 485] width 884 height 18
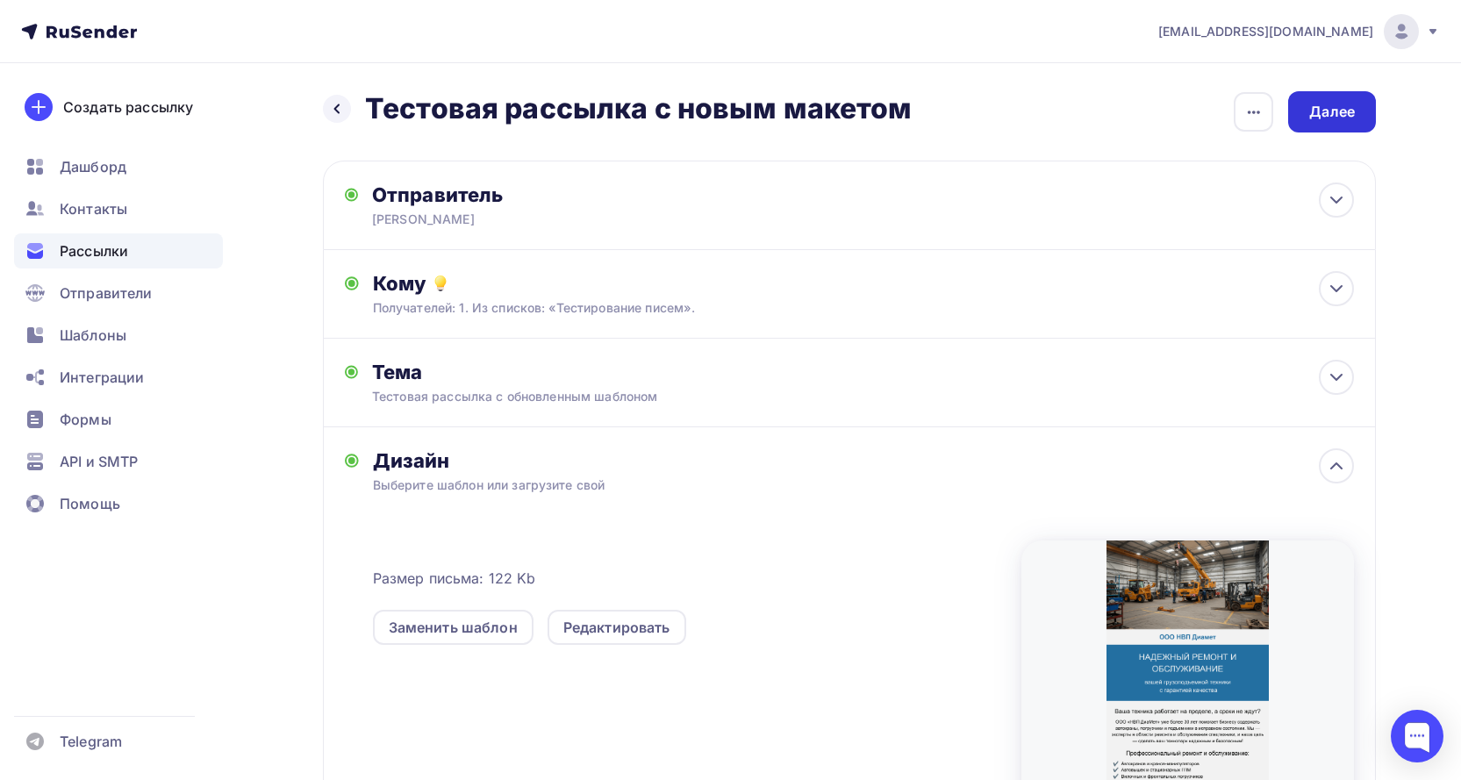
click at [1335, 98] on div "Далее" at bounding box center [1332, 111] width 88 height 41
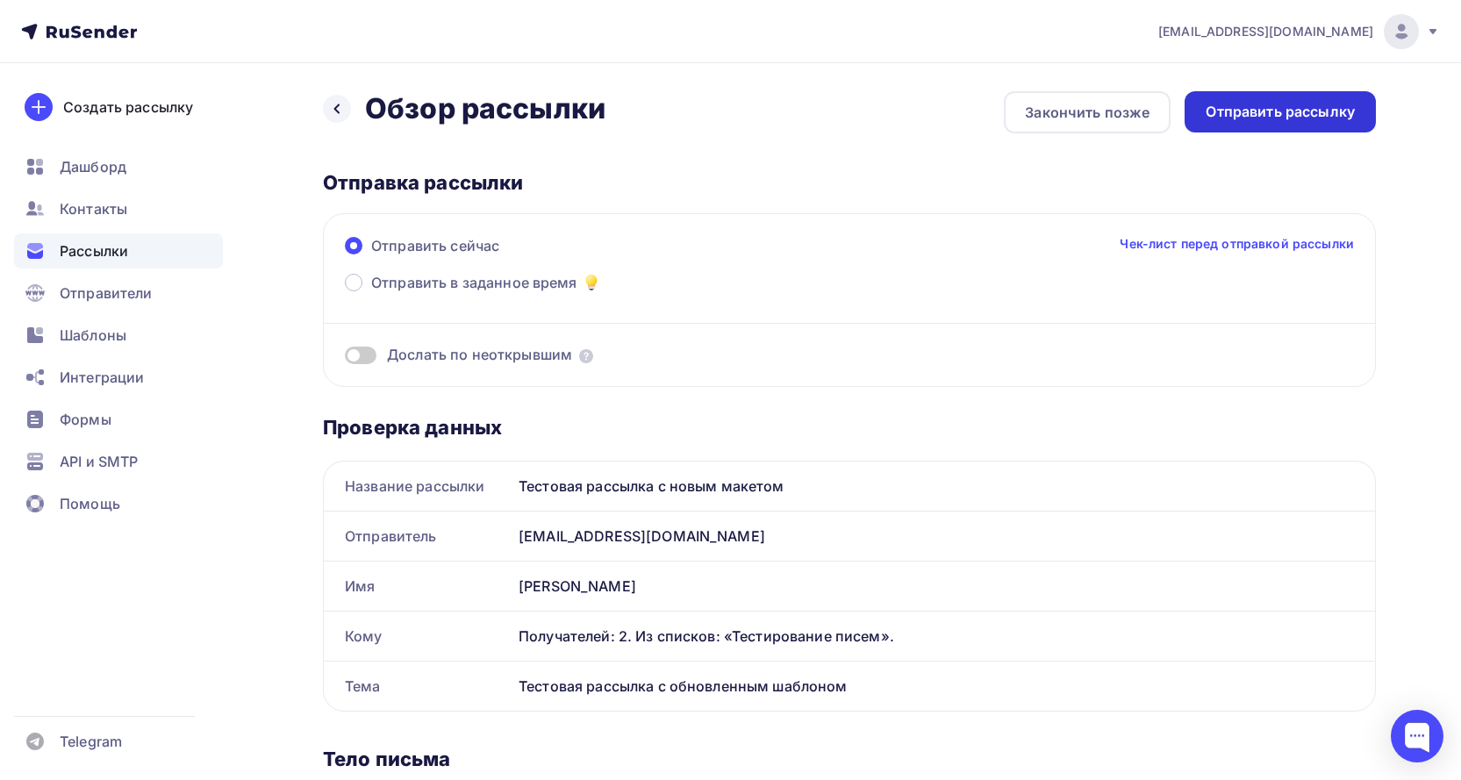
click at [1327, 102] on div "Отправить рассылку" at bounding box center [1280, 112] width 149 height 20
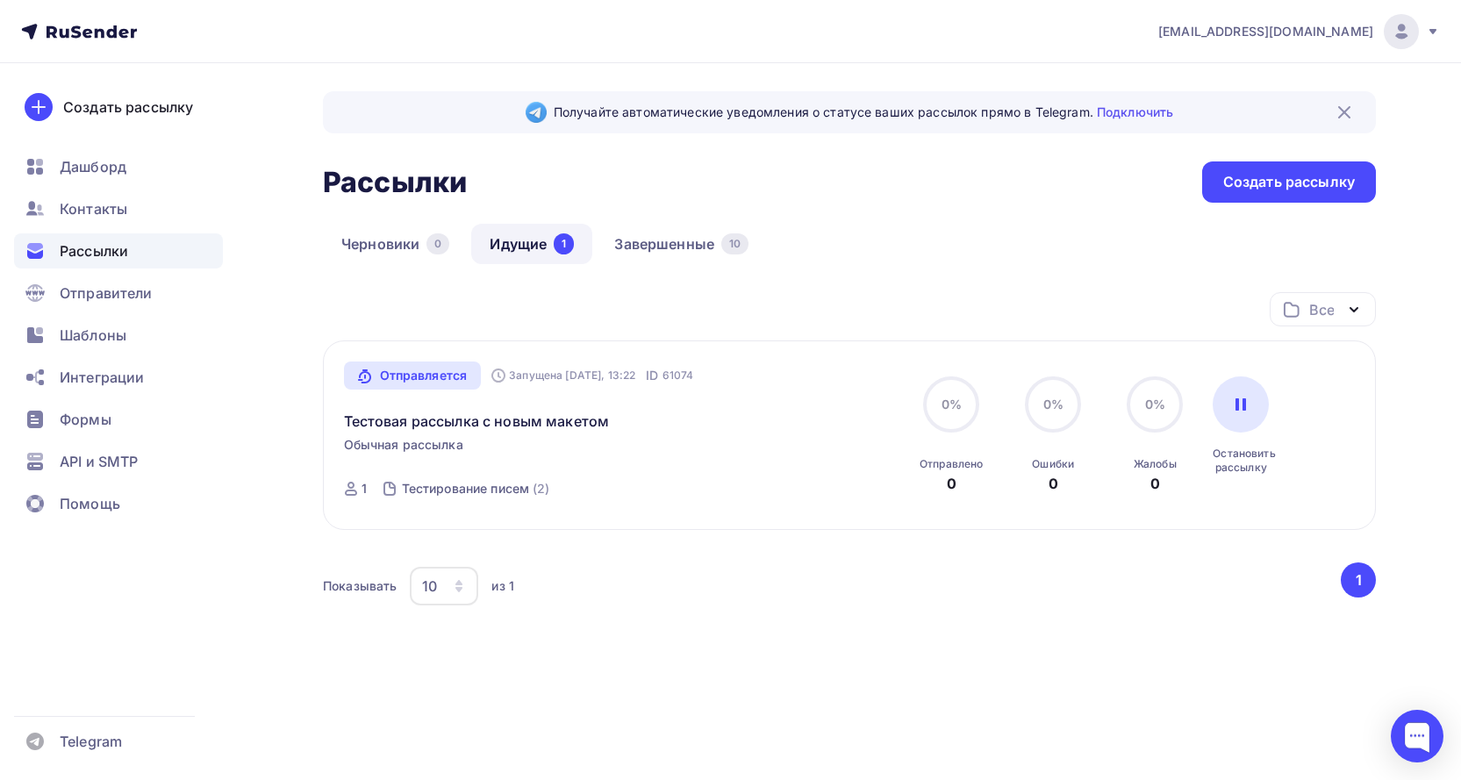
click at [678, 597] on div "Показывать 10 10 20 50 100 из 1" at bounding box center [830, 586] width 1015 height 40
click at [80, 247] on span "Рассылки" at bounding box center [94, 250] width 68 height 21
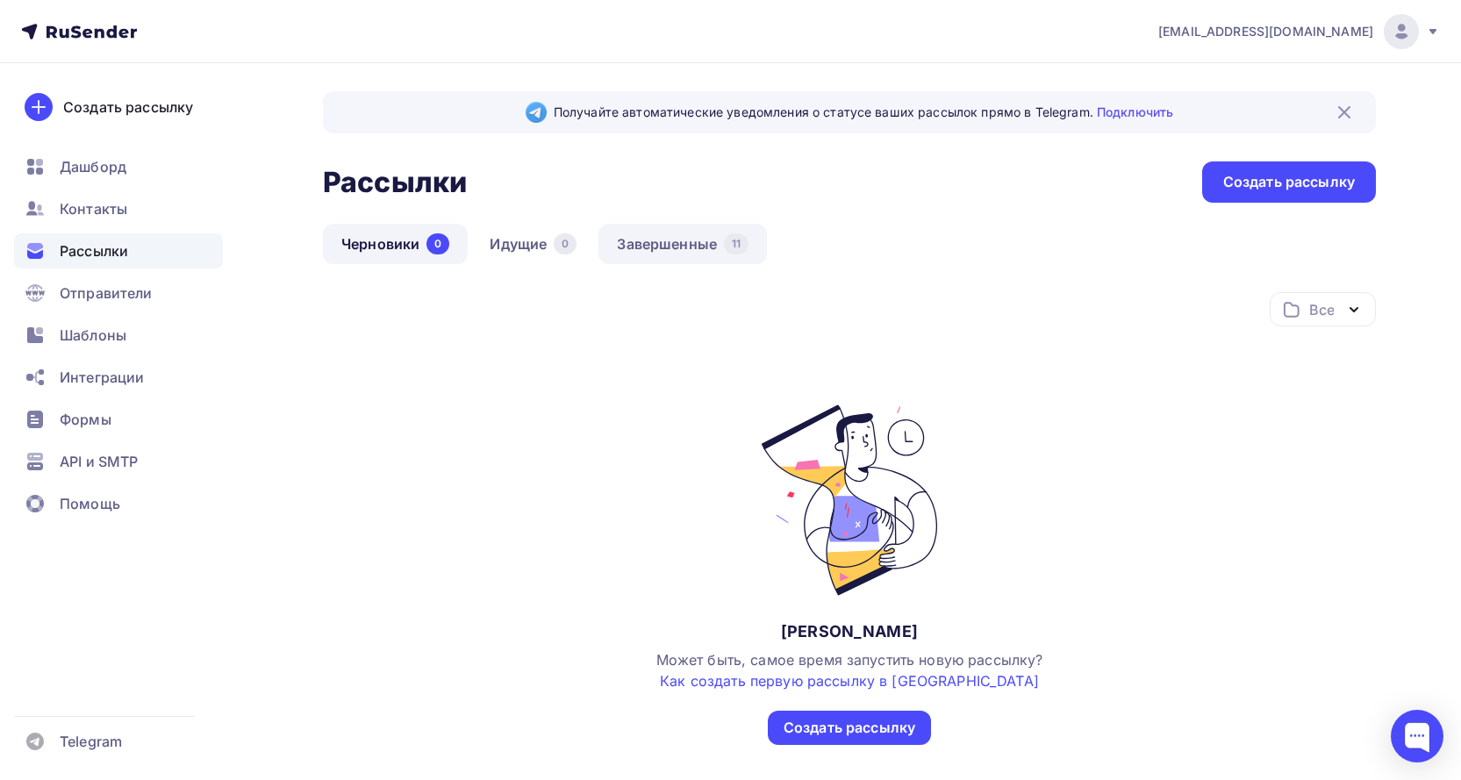
click at [681, 239] on link "Завершенные 11" at bounding box center [682, 244] width 168 height 40
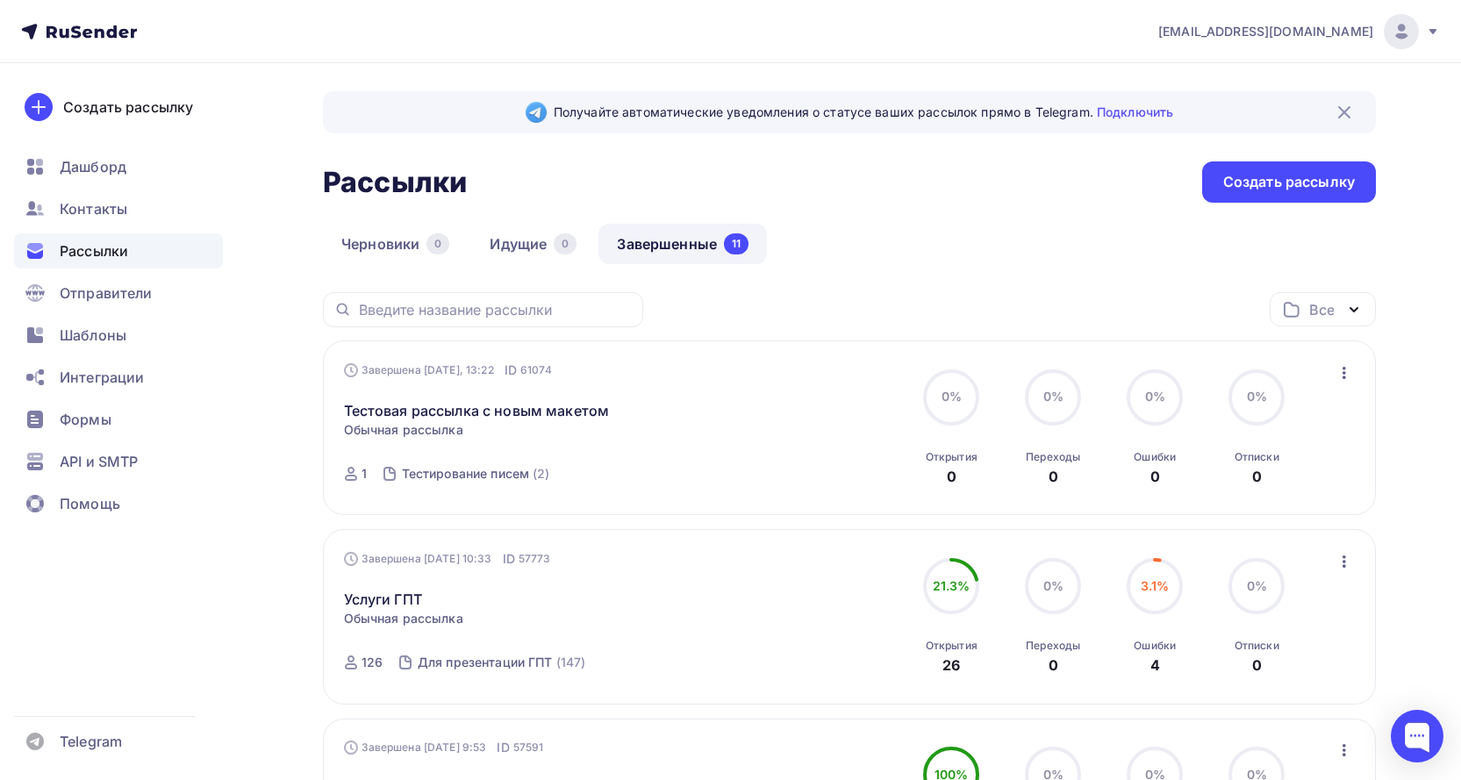
click at [87, 337] on span "Шаблоны" at bounding box center [93, 335] width 67 height 21
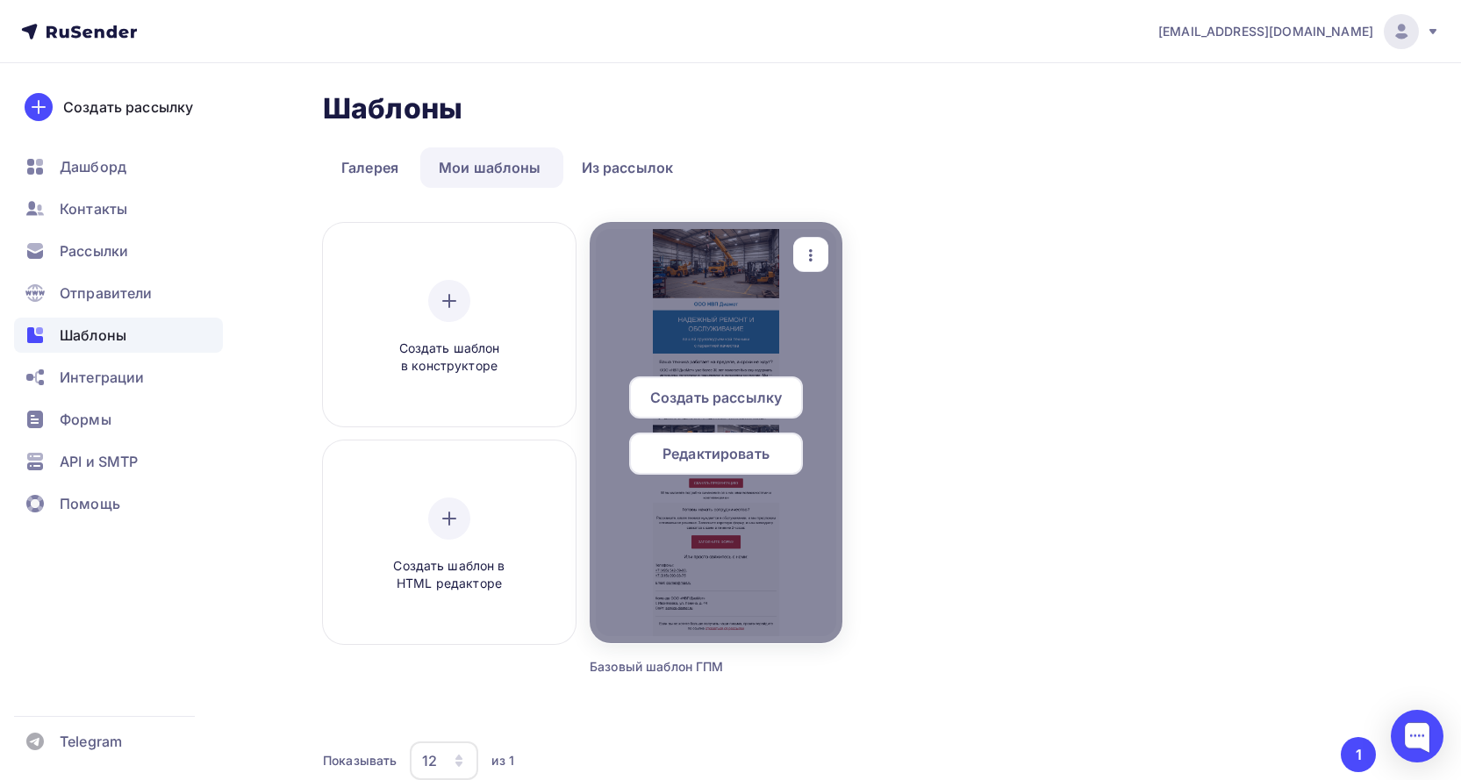
click at [738, 459] on span "Редактировать" at bounding box center [715, 453] width 107 height 21
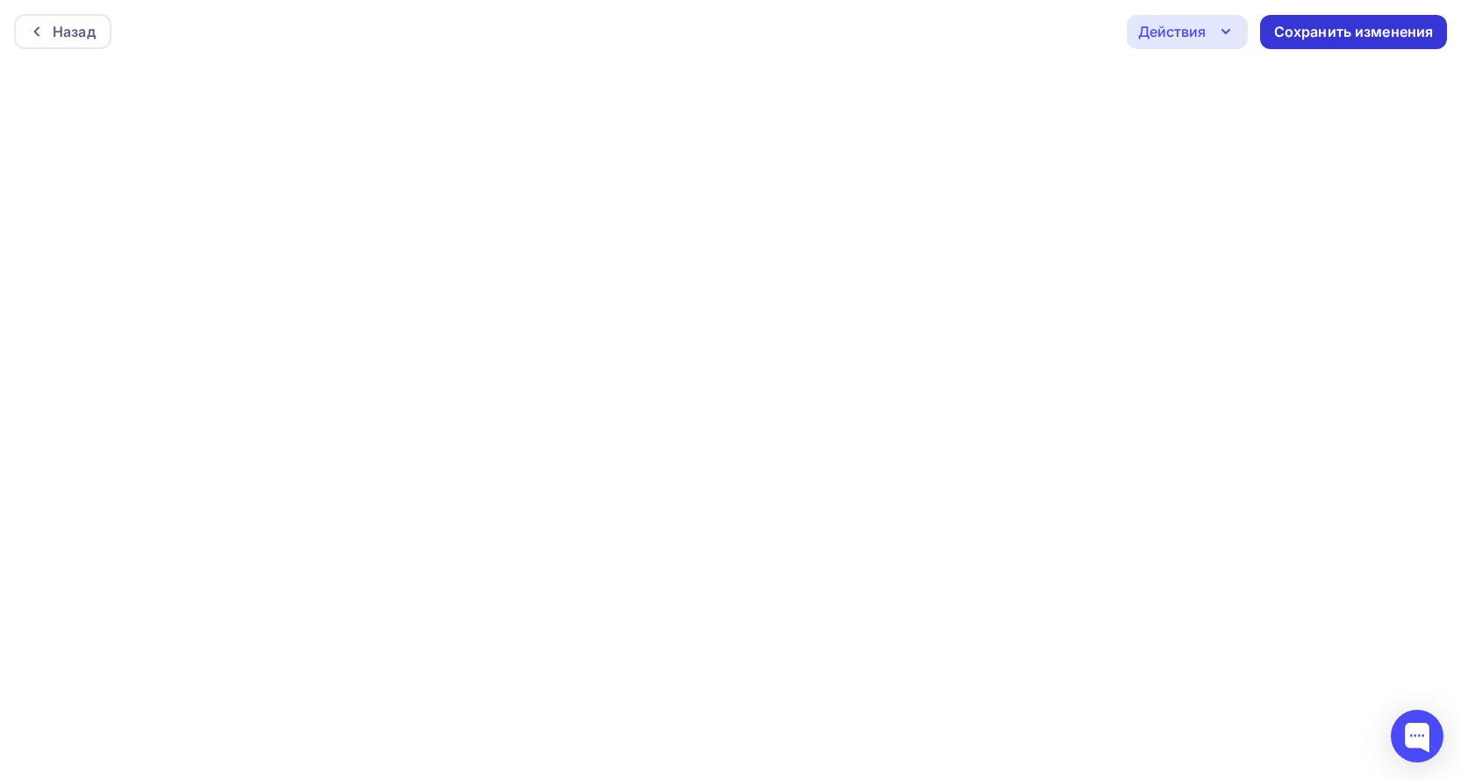
click at [1325, 32] on div "Сохранить изменения" at bounding box center [1354, 32] width 160 height 20
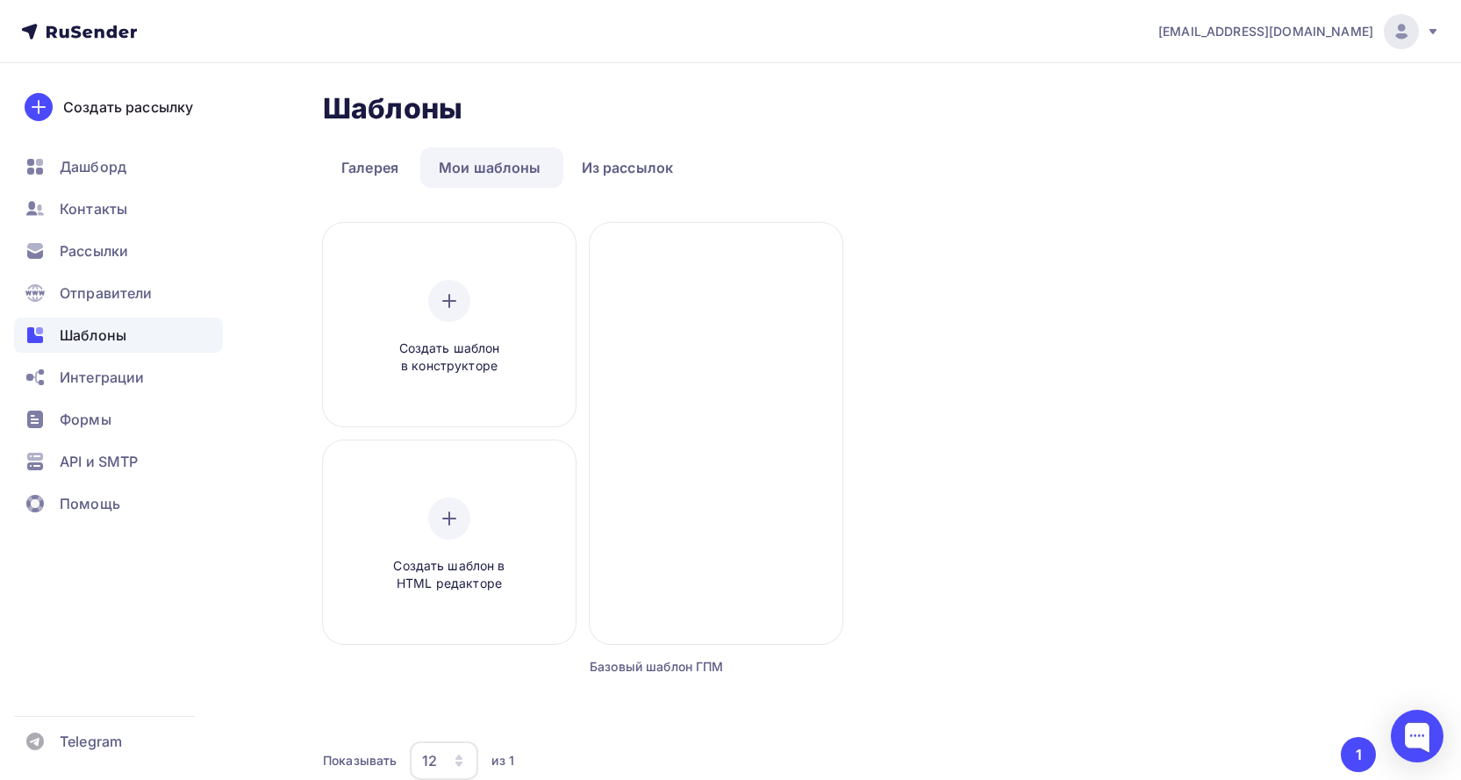
click at [987, 290] on div "Создать шаблон в конструкторе Создать шаблон в HTML редакторе Создать рассылку …" at bounding box center [849, 471] width 1053 height 496
click at [523, 164] on link "Мои шаблоны" at bounding box center [490, 167] width 140 height 40
click at [368, 165] on link "Галерея" at bounding box center [370, 167] width 94 height 40
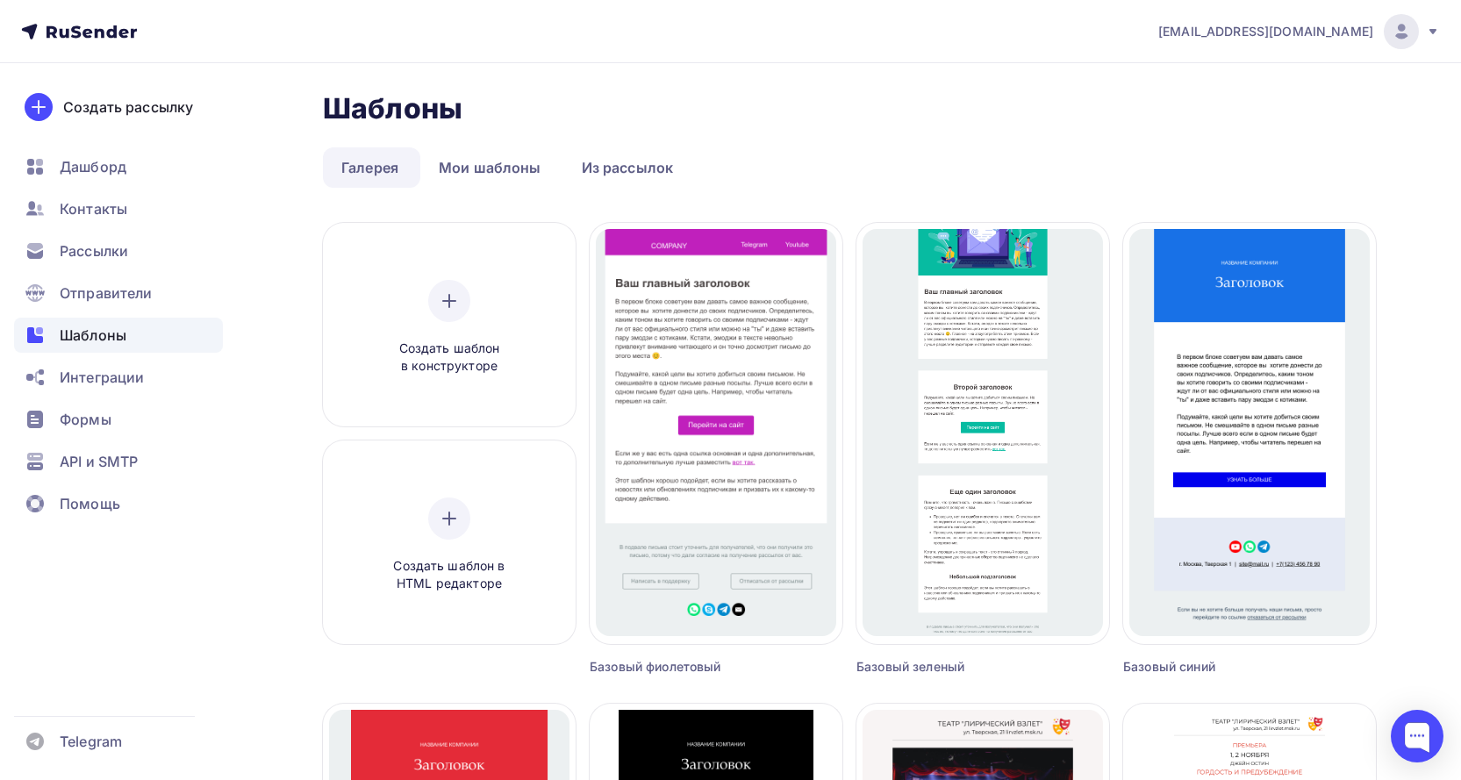
click at [90, 26] on icon at bounding box center [79, 31] width 116 height 21
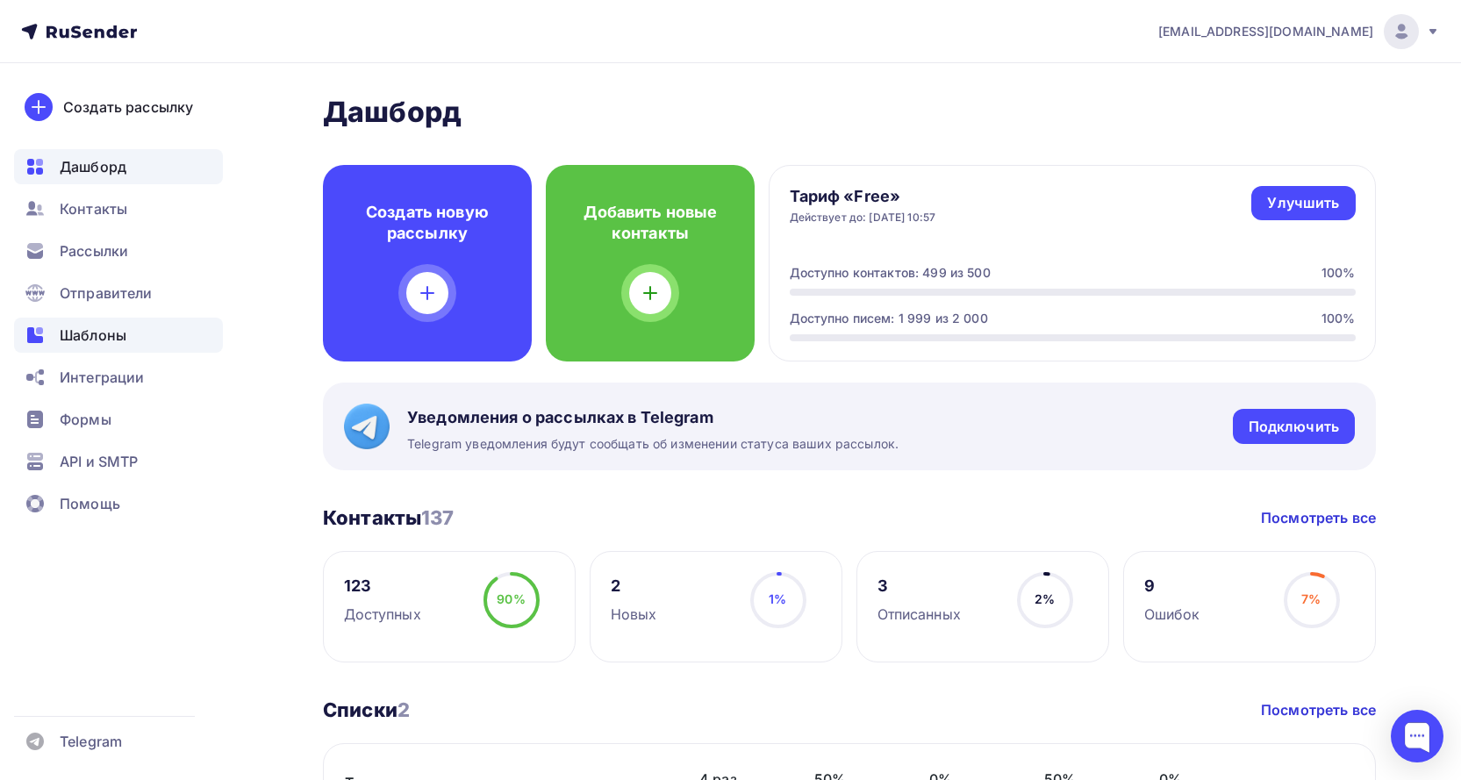
click at [107, 328] on span "Шаблоны" at bounding box center [93, 335] width 67 height 21
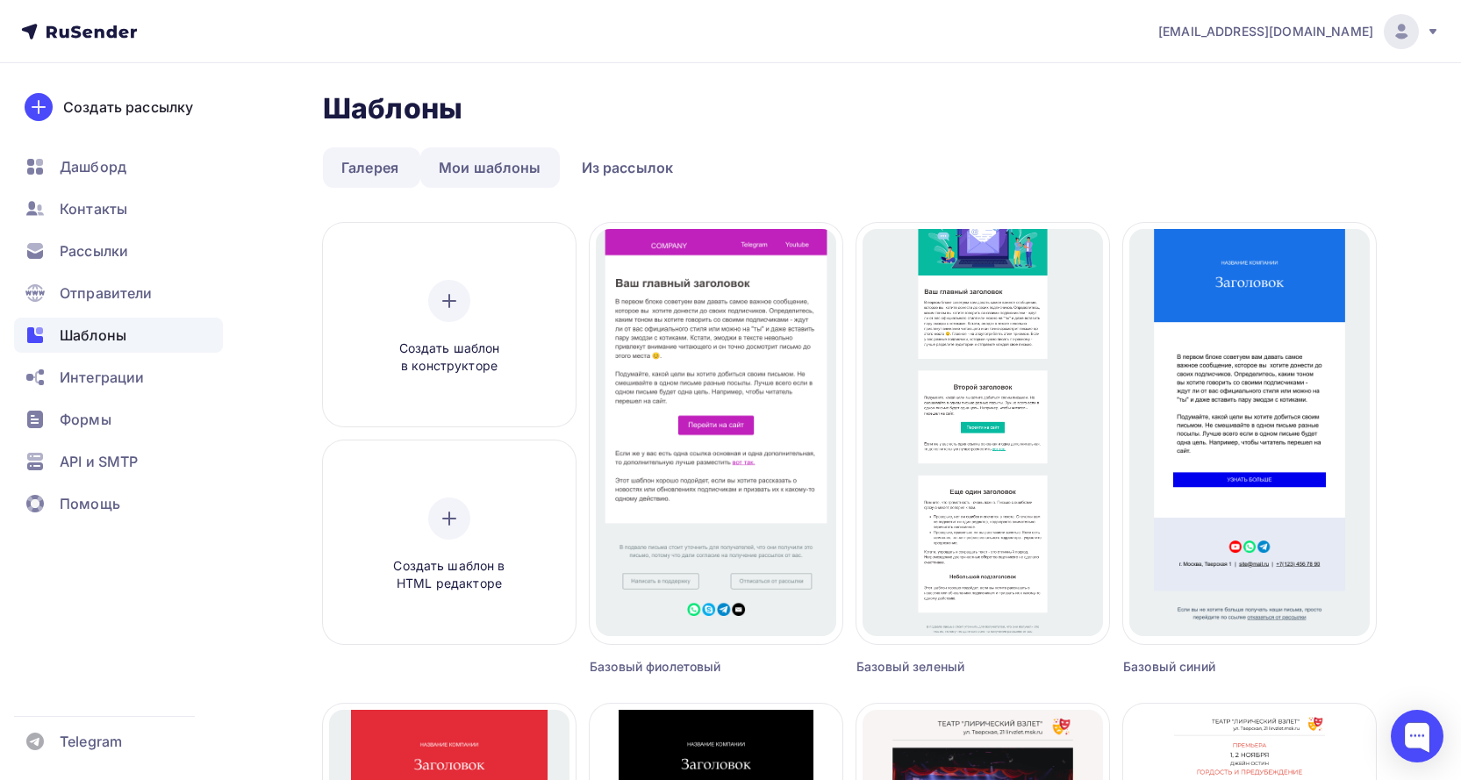
click at [494, 154] on link "Мои шаблоны" at bounding box center [490, 167] width 140 height 40
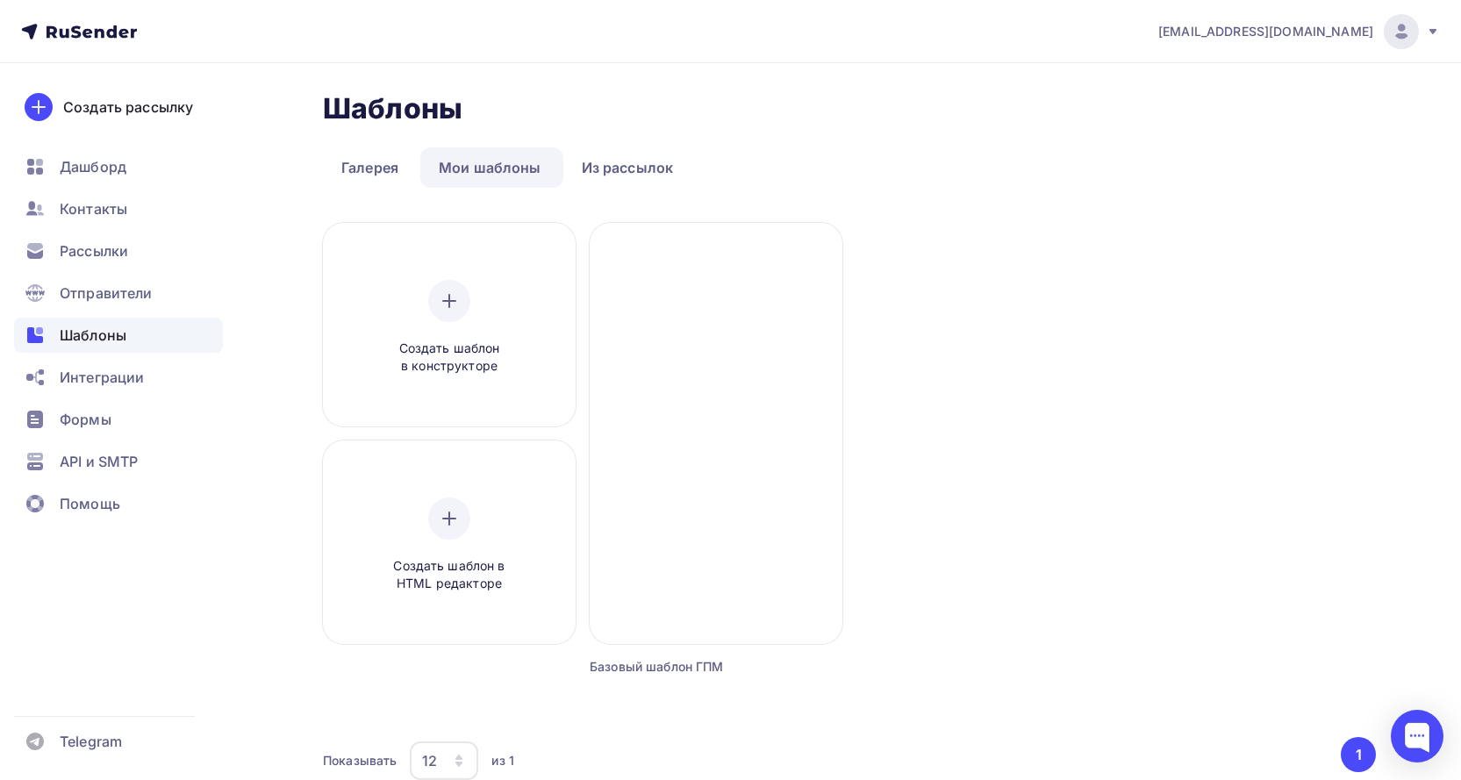
click at [287, 201] on div "Шаблоны Шаблоны Галерея Мои шаблоны Из рассылок Создать шаблон в конструкторе С…" at bounding box center [730, 468] width 1438 height 810
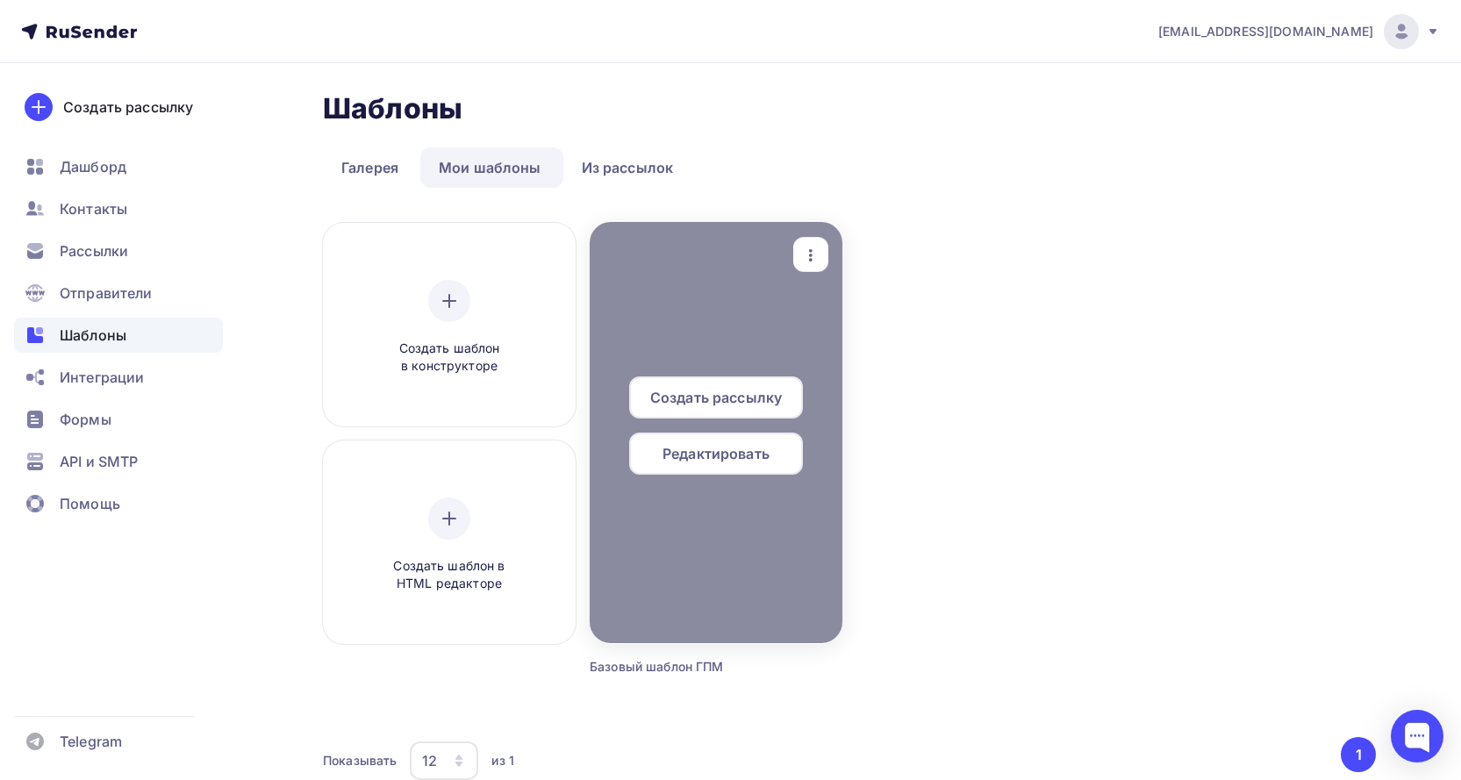
click at [733, 460] on span "Редактировать" at bounding box center [715, 453] width 107 height 21
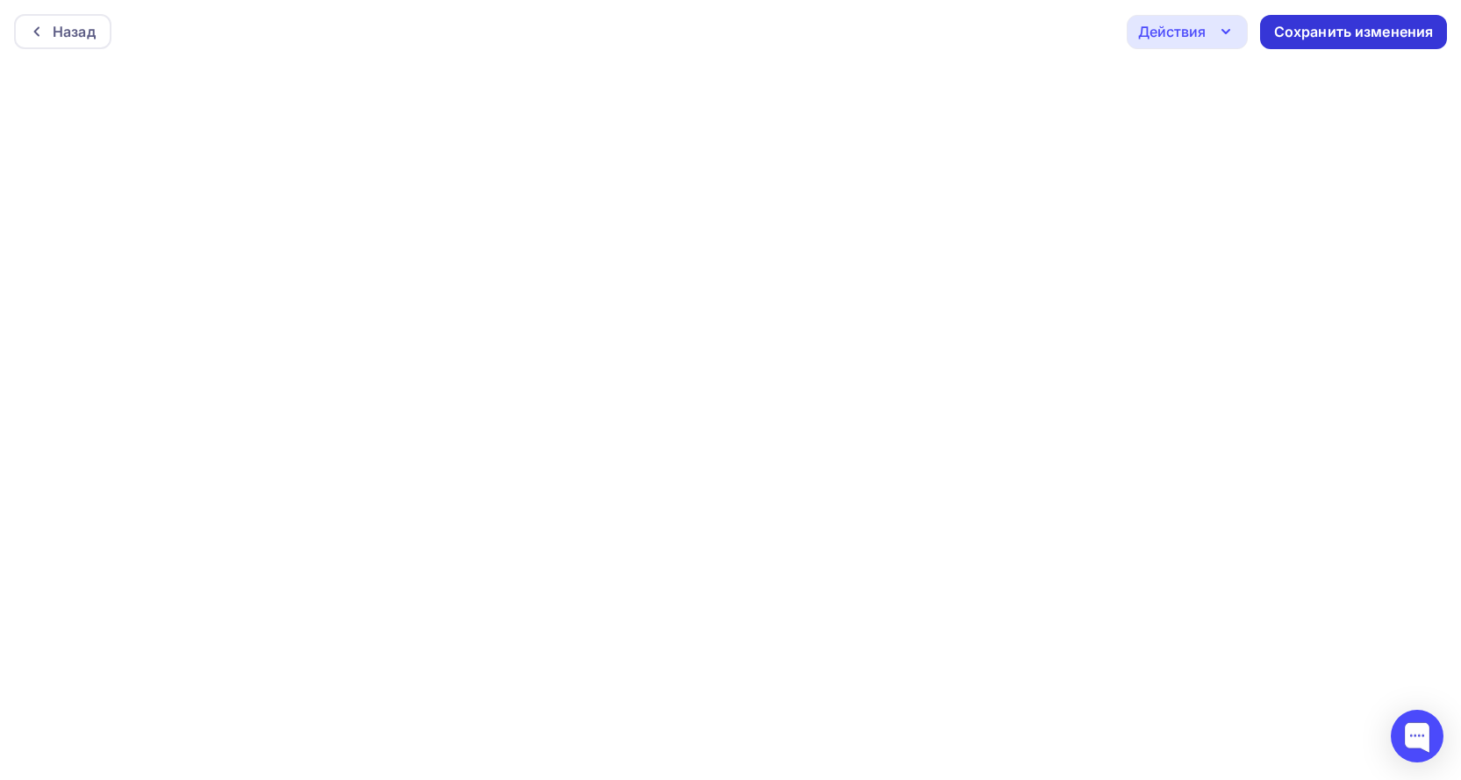
click at [1346, 30] on div "Сохранить изменения" at bounding box center [1354, 32] width 160 height 20
